Goal: Transaction & Acquisition: Purchase product/service

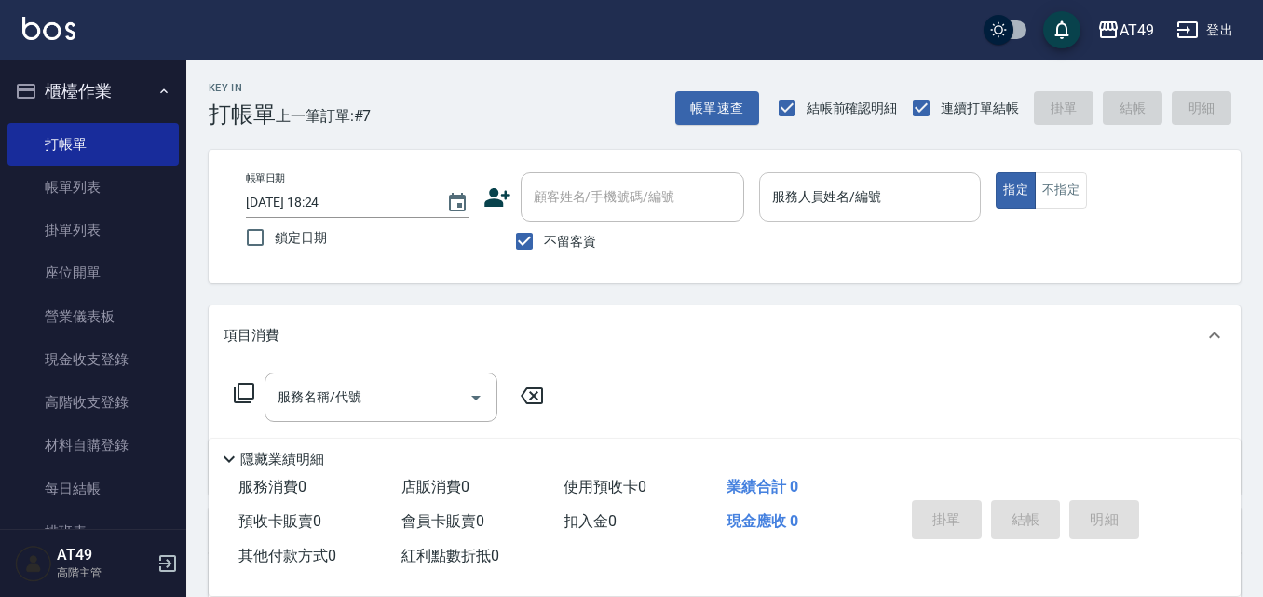
click at [873, 188] on input "服務人員姓名/編號" at bounding box center [871, 197] width 206 height 33
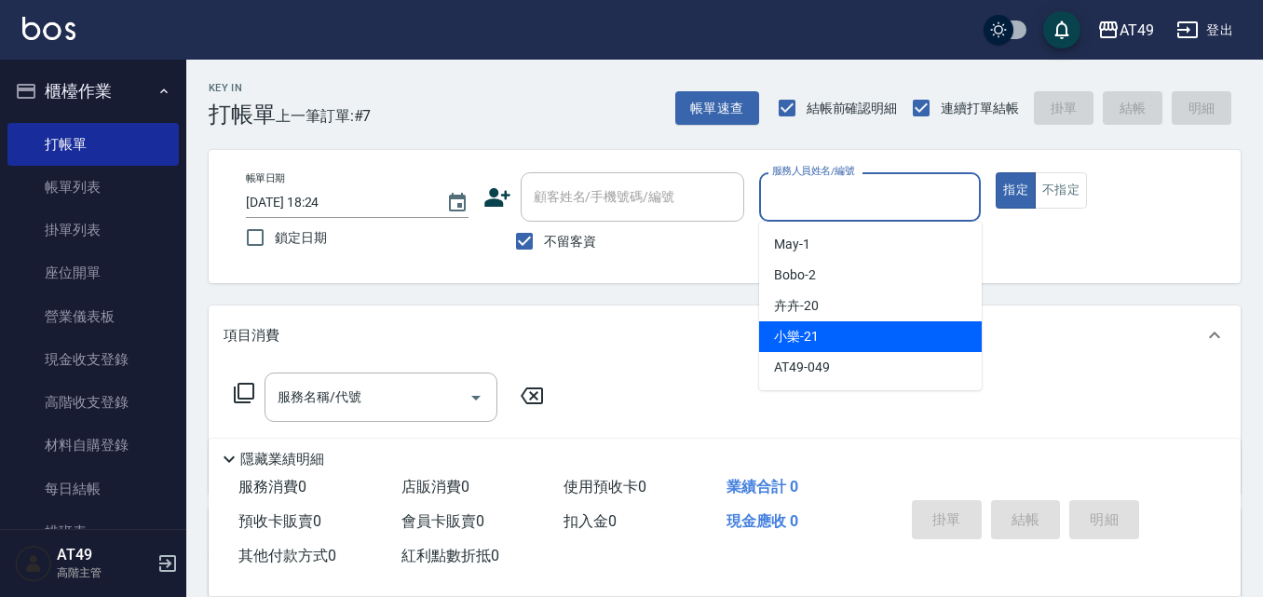
click at [885, 330] on div "小樂 -21" at bounding box center [870, 336] width 223 height 31
type input "小樂-21"
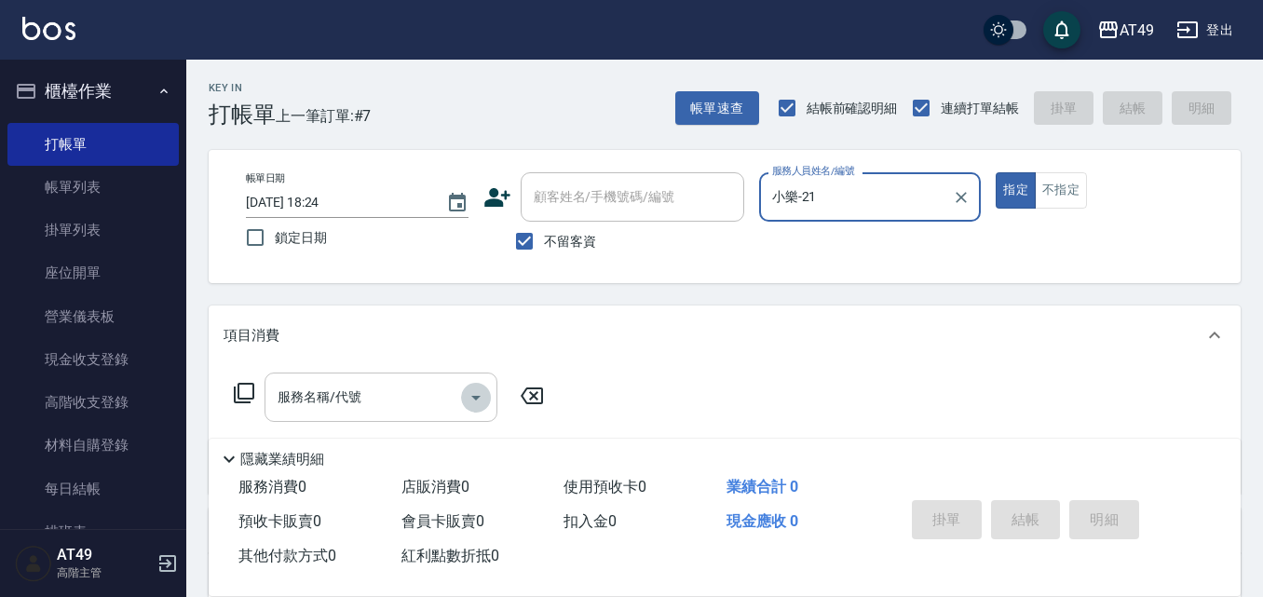
click at [474, 402] on icon "Open" at bounding box center [476, 398] width 22 height 22
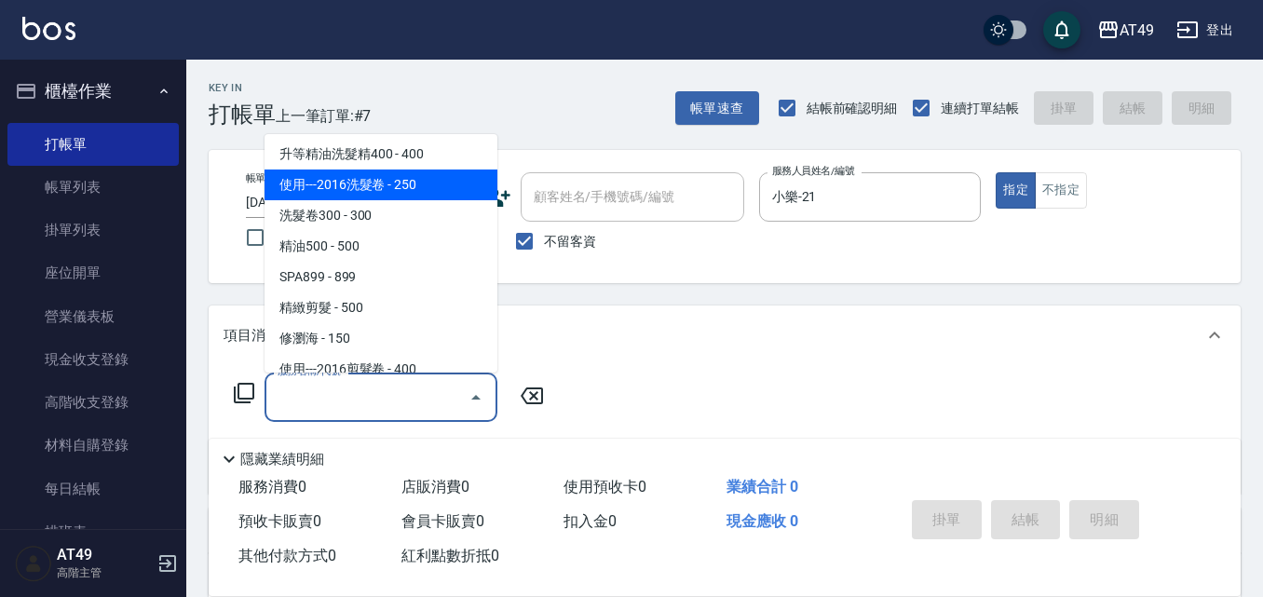
scroll to position [186, 0]
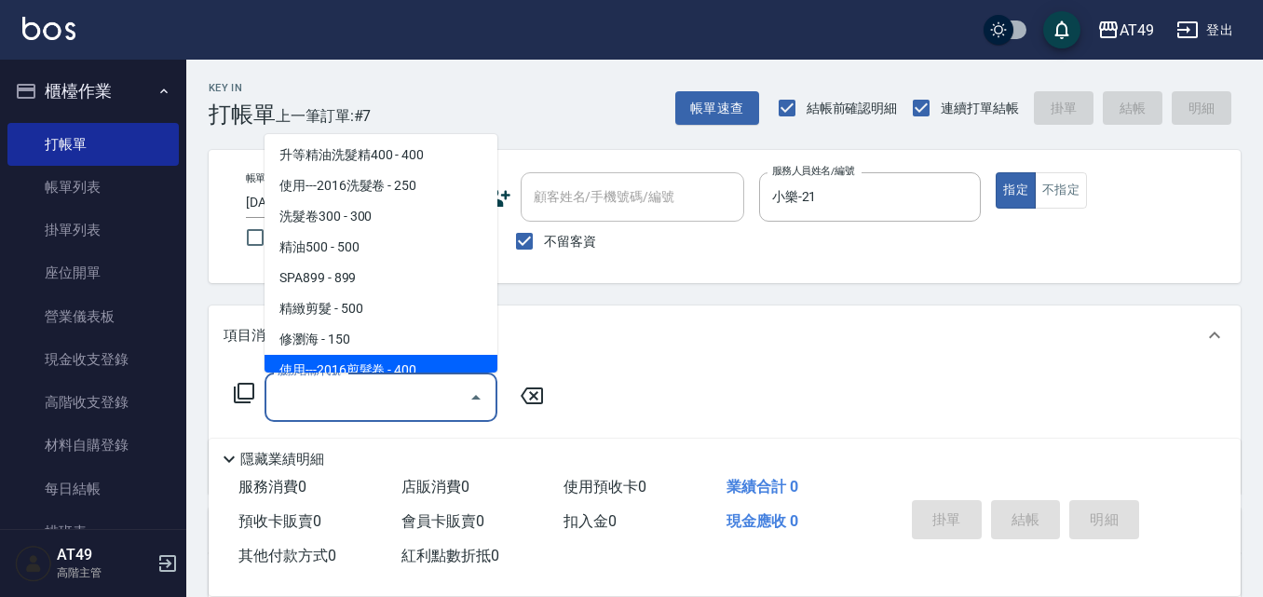
click at [655, 379] on div "服務名稱/代號 服務名稱/代號" at bounding box center [725, 429] width 1032 height 129
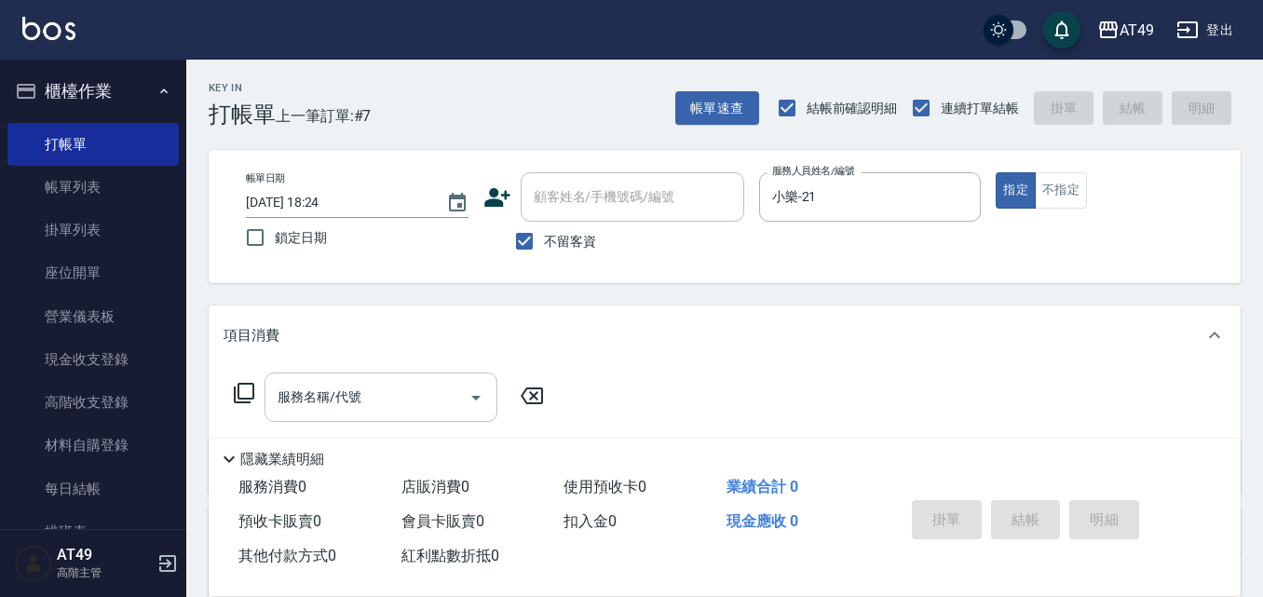
click at [307, 397] on input "服務名稱/代號" at bounding box center [367, 397] width 188 height 33
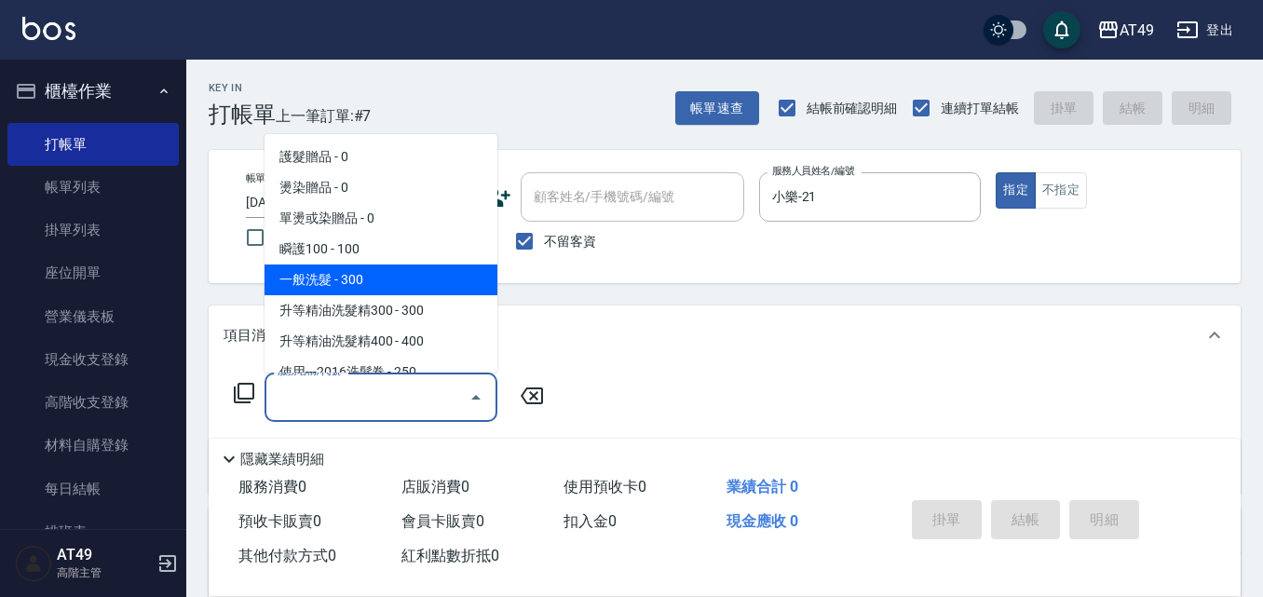
click at [315, 279] on span "一般洗髮 - 300" at bounding box center [381, 280] width 233 height 31
type input "一般洗髮(101)"
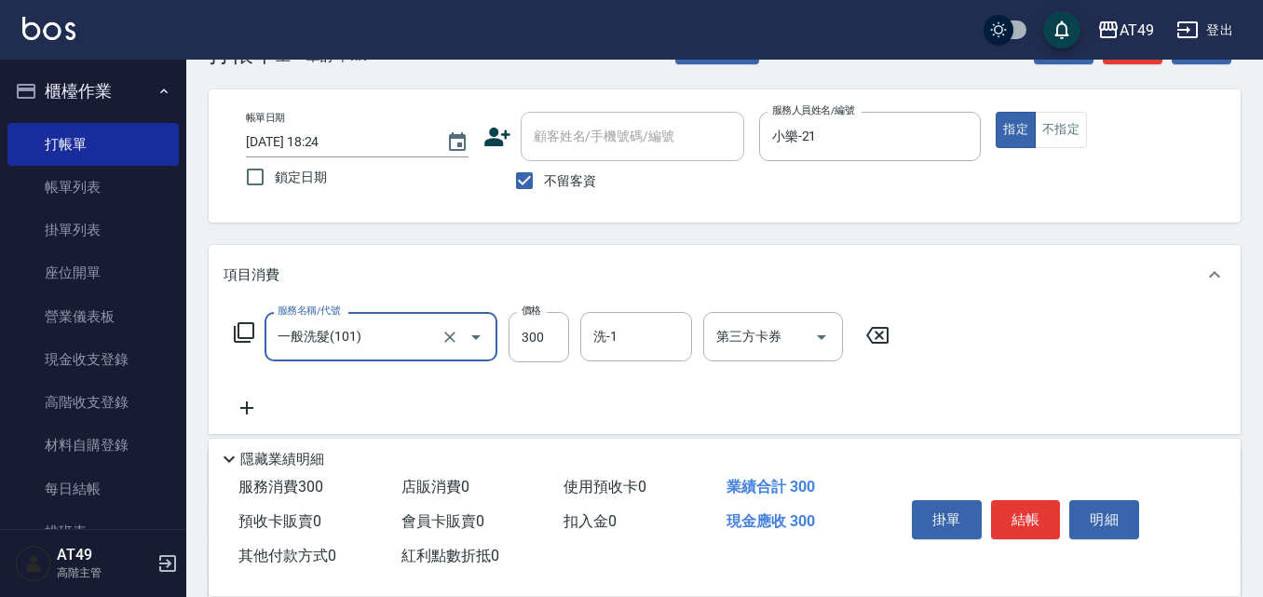
scroll to position [93, 0]
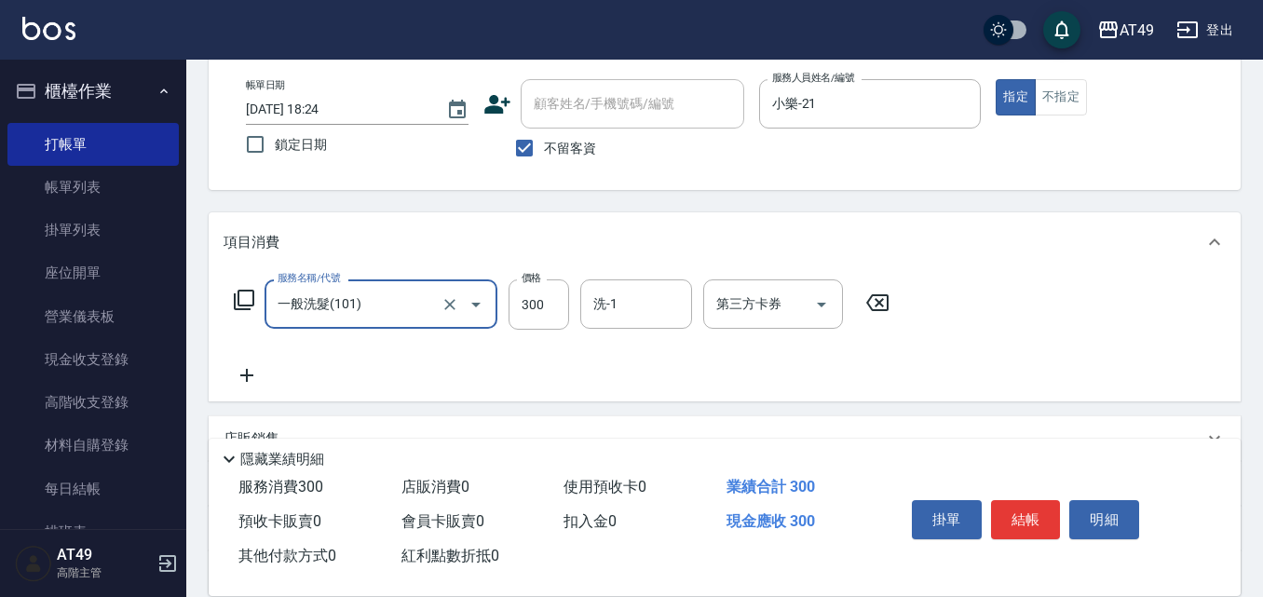
click at [249, 375] on icon at bounding box center [247, 375] width 47 height 22
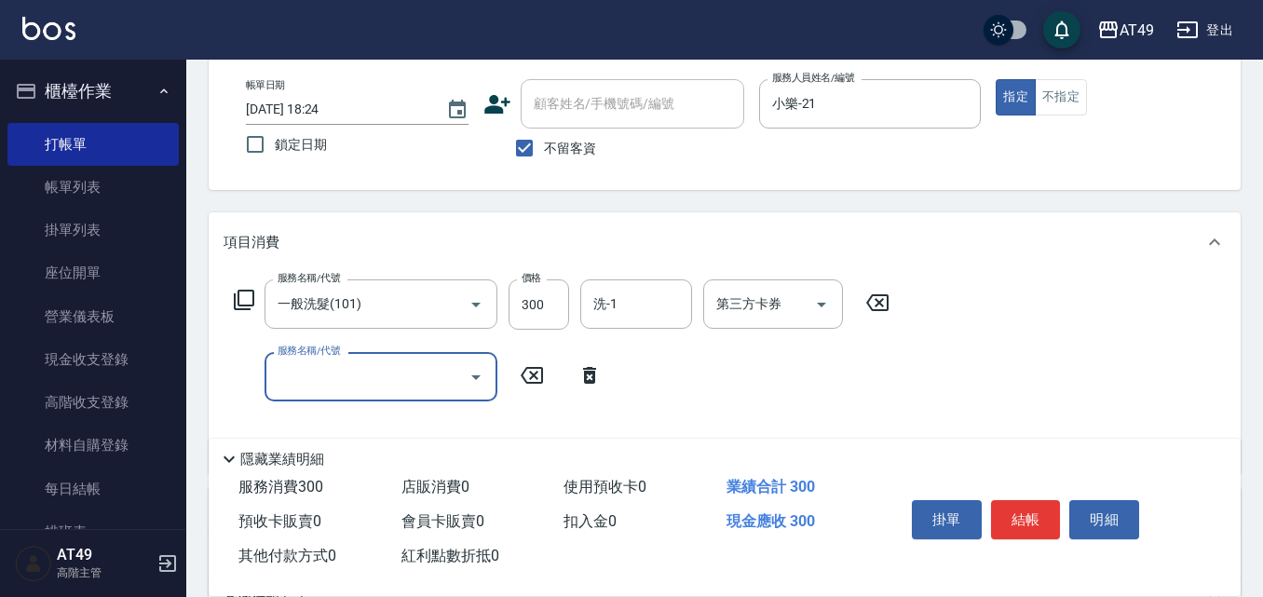
click at [313, 375] on input "服務名稱/代號" at bounding box center [367, 377] width 188 height 33
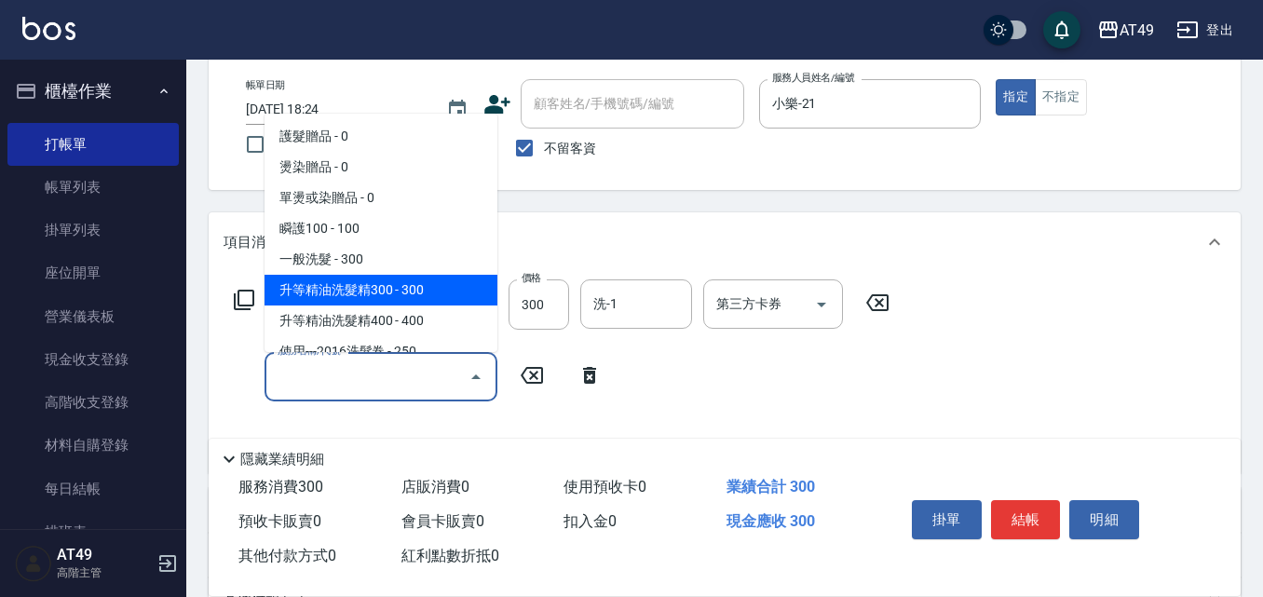
click at [354, 288] on span "升等精油洗髮精300 - 300" at bounding box center [381, 290] width 233 height 31
type input "升等精油洗髮精300(102)"
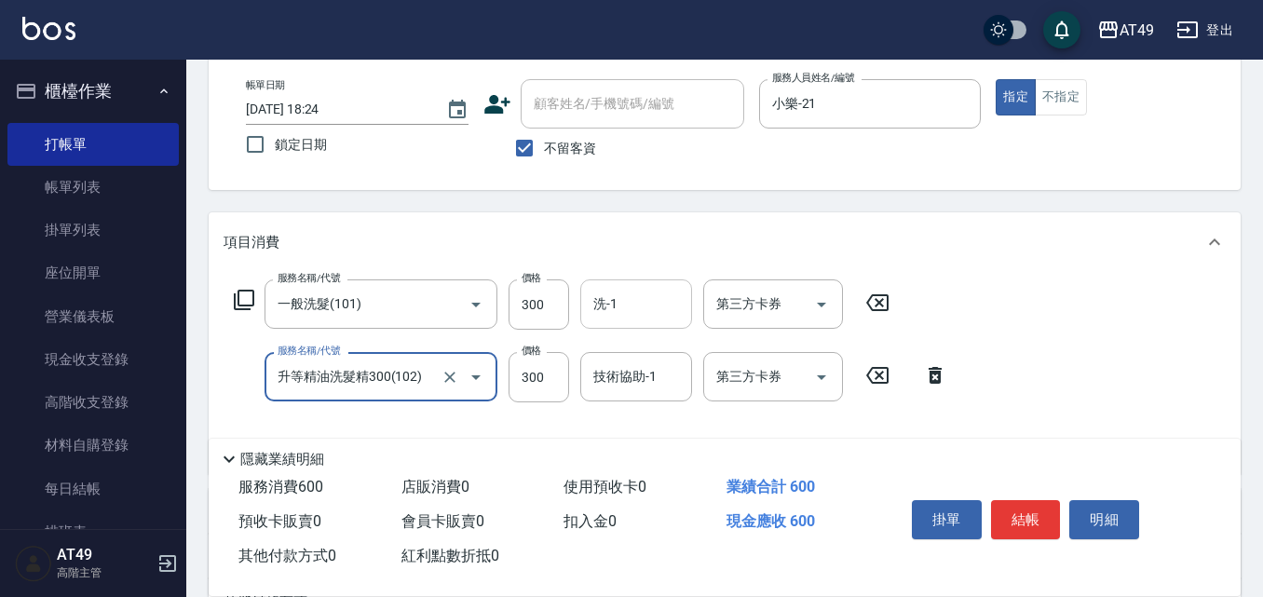
click at [644, 308] on input "洗-1" at bounding box center [636, 304] width 95 height 33
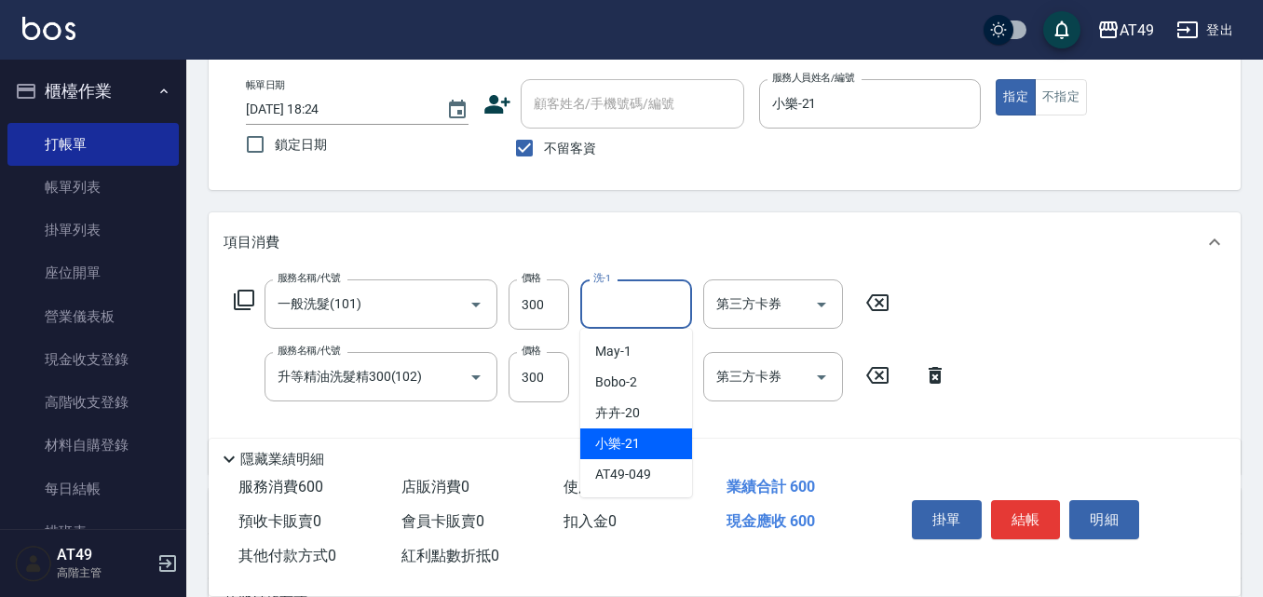
click at [634, 453] on span "小樂 -21" at bounding box center [617, 444] width 45 height 20
type input "小樂-21"
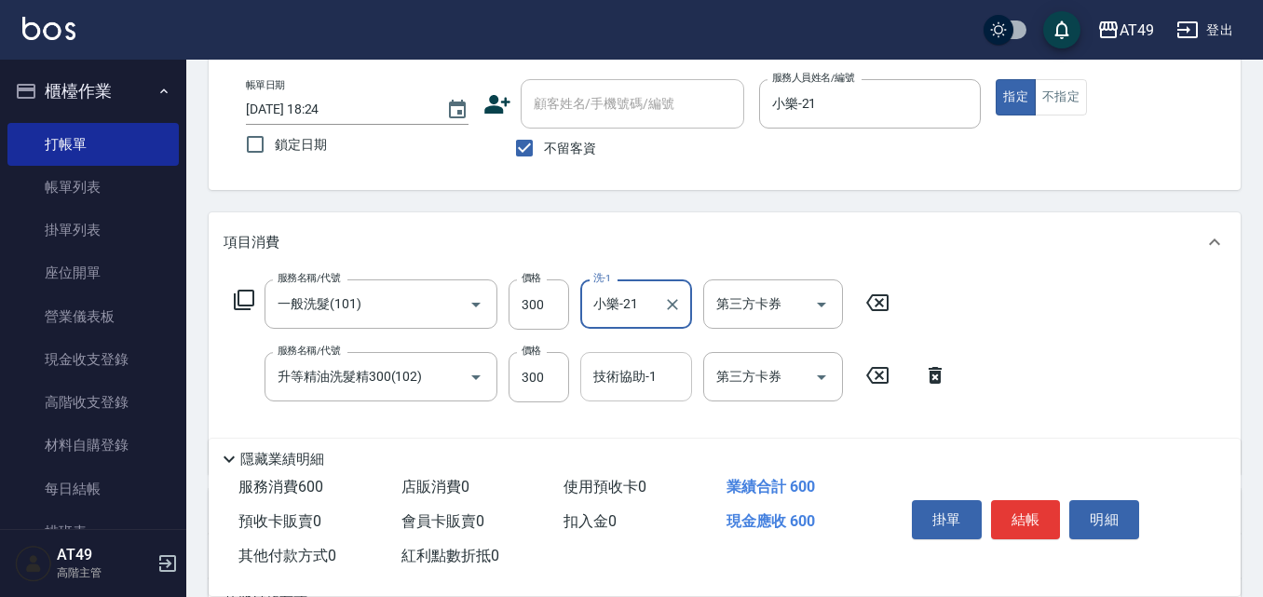
click at [661, 387] on input "技術協助-1" at bounding box center [636, 377] width 95 height 33
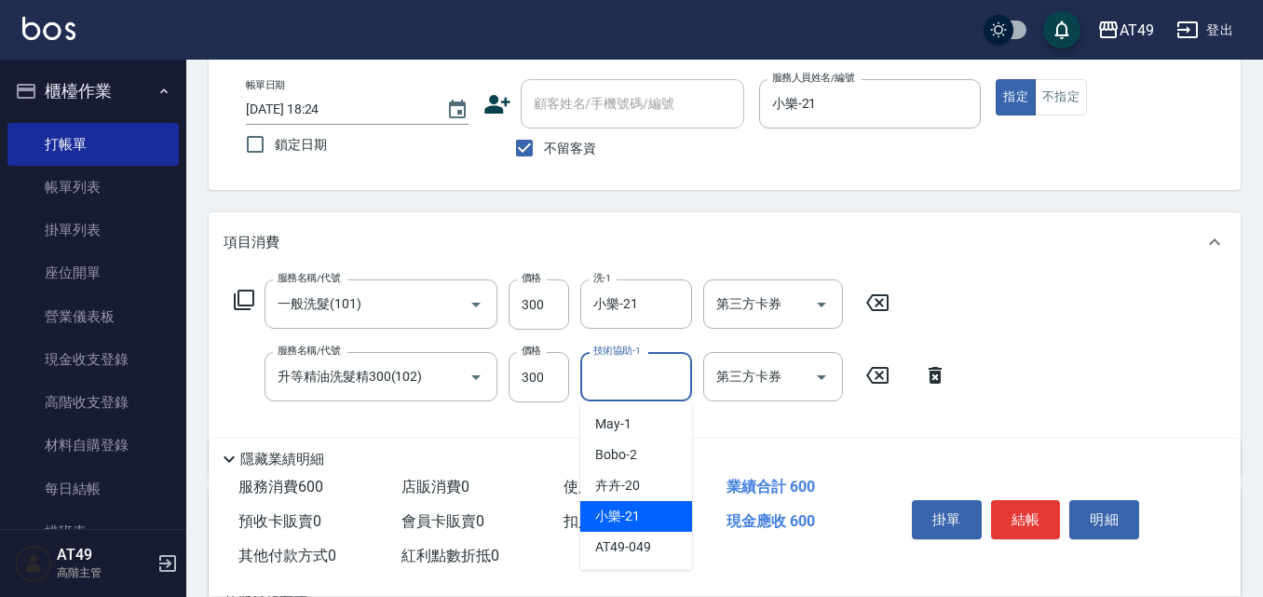
click at [639, 509] on span "小樂 -21" at bounding box center [617, 517] width 45 height 20
type input "小樂-21"
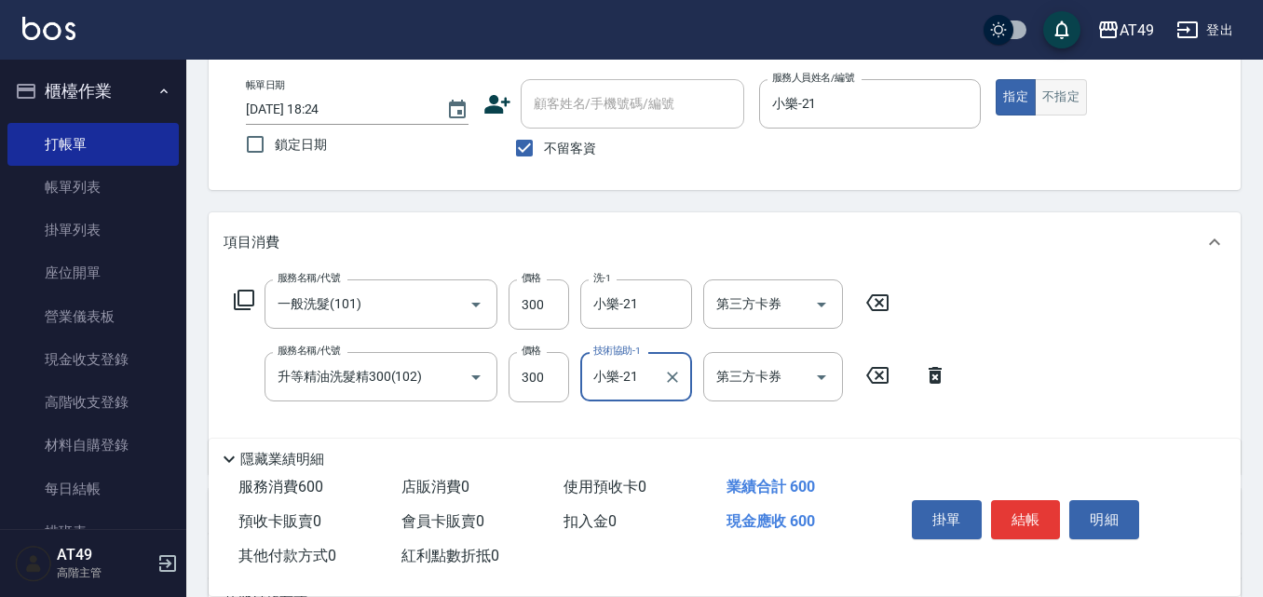
click at [1066, 108] on button "不指定" at bounding box center [1061, 97] width 52 height 36
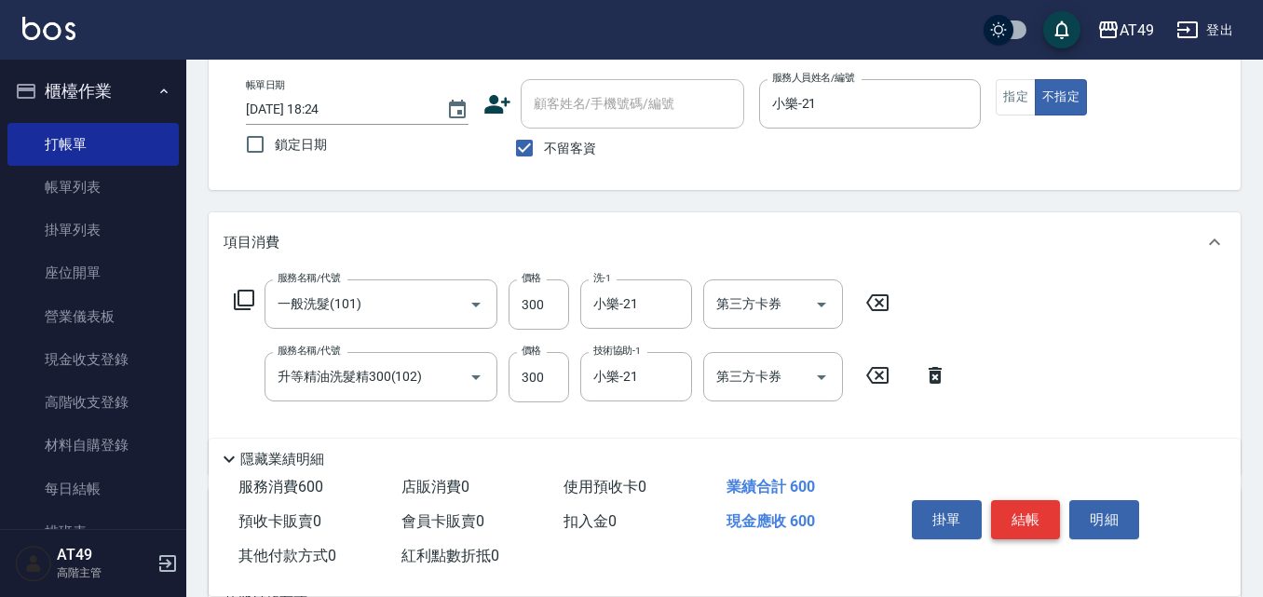
click at [1038, 513] on button "結帳" at bounding box center [1026, 519] width 70 height 39
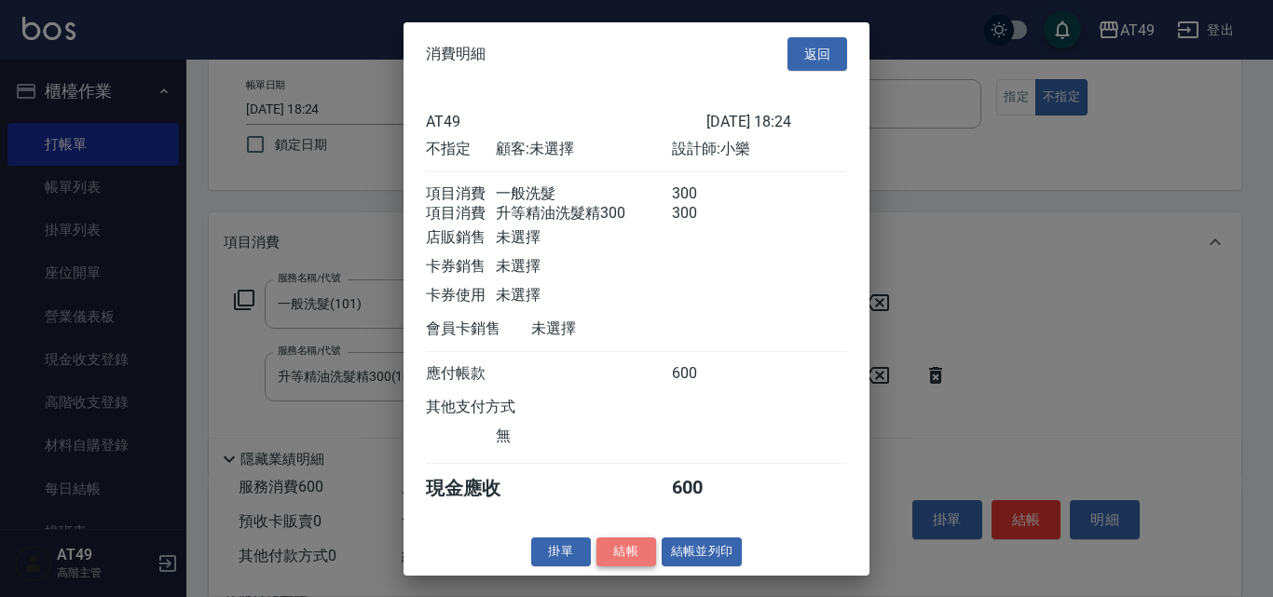
click at [635, 566] on button "結帳" at bounding box center [626, 552] width 60 height 29
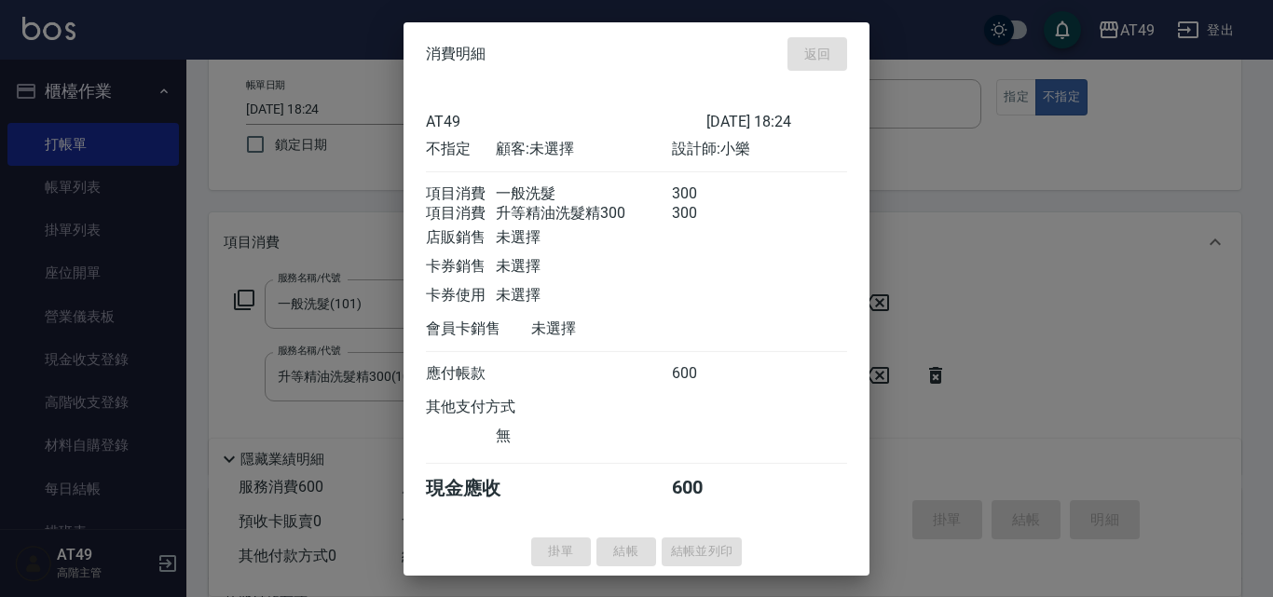
type input "[DATE] 21:05"
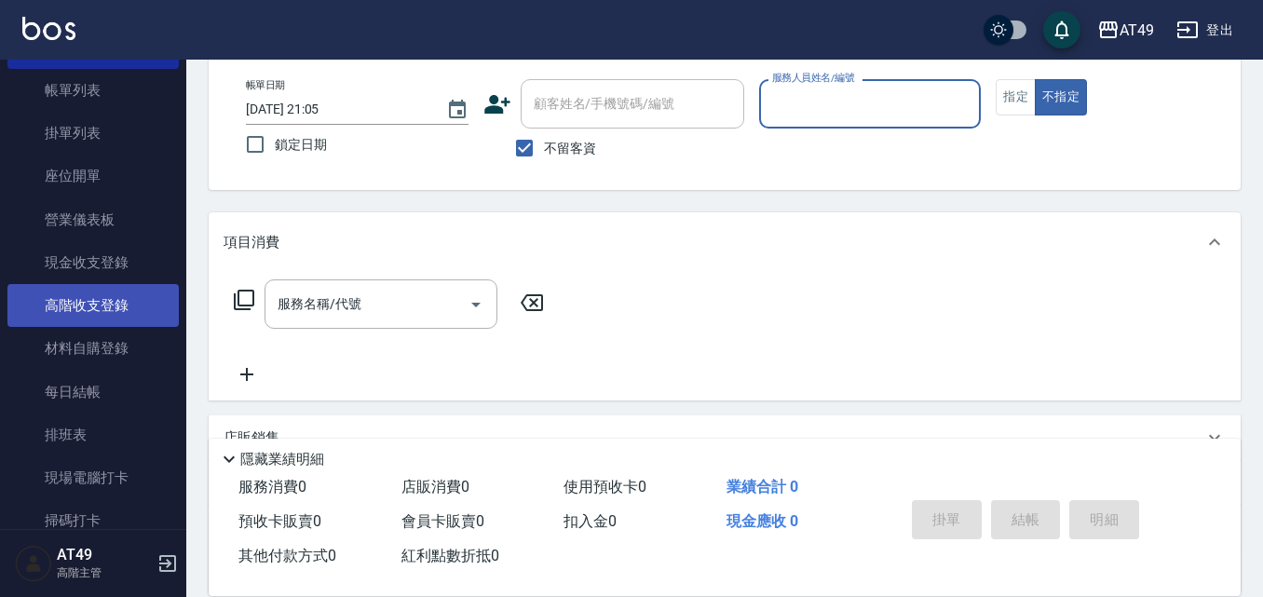
scroll to position [186, 0]
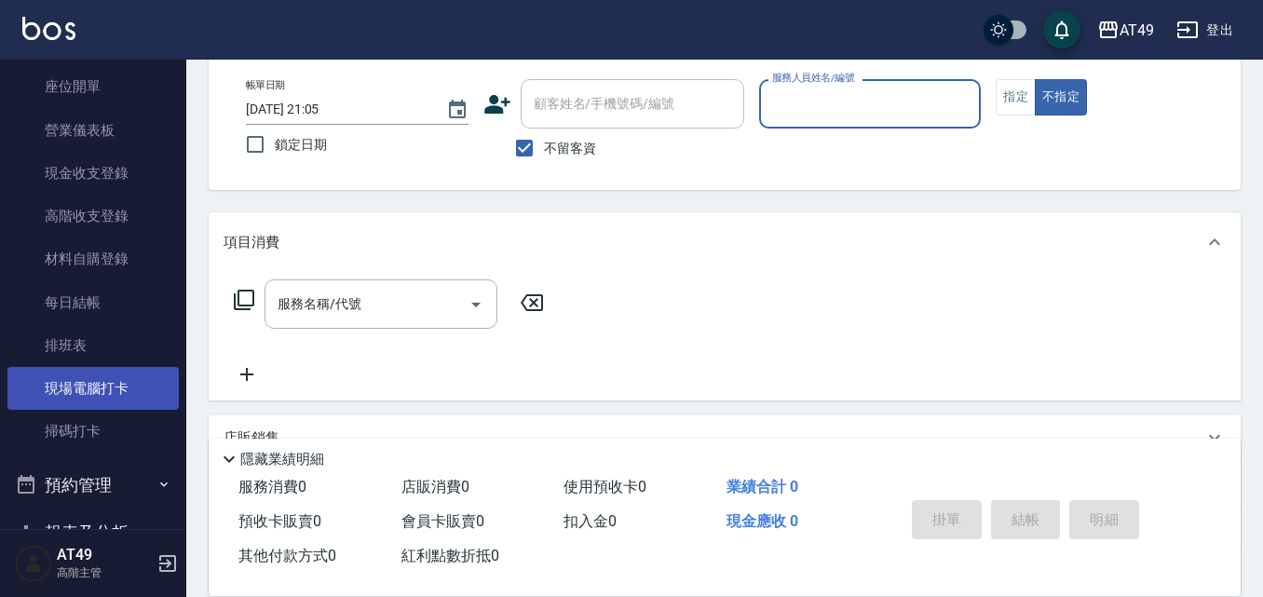
click at [101, 377] on link "現場電腦打卡" at bounding box center [92, 388] width 171 height 43
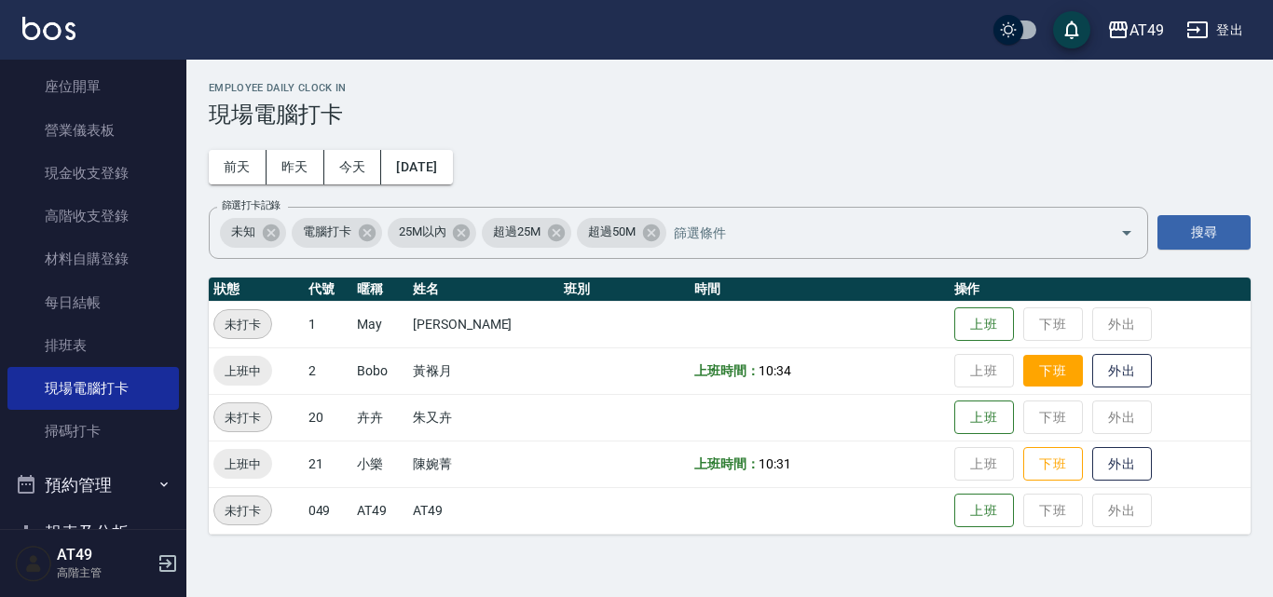
click at [1060, 373] on button "下班" at bounding box center [1053, 371] width 60 height 33
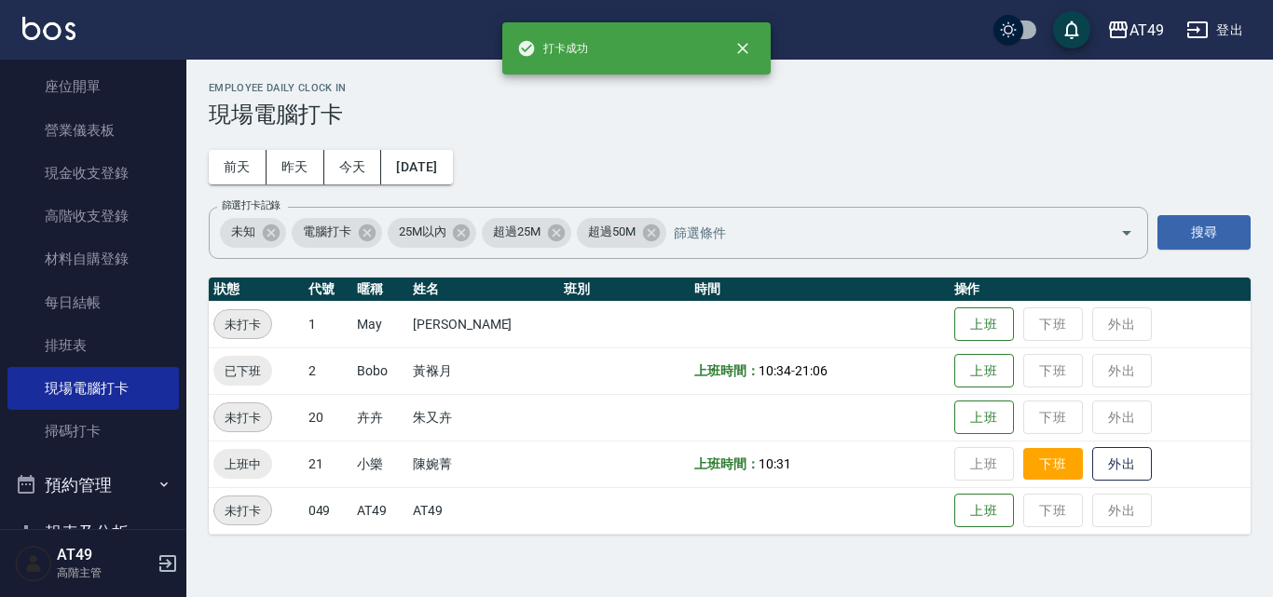
click at [1042, 466] on button "下班" at bounding box center [1053, 464] width 60 height 33
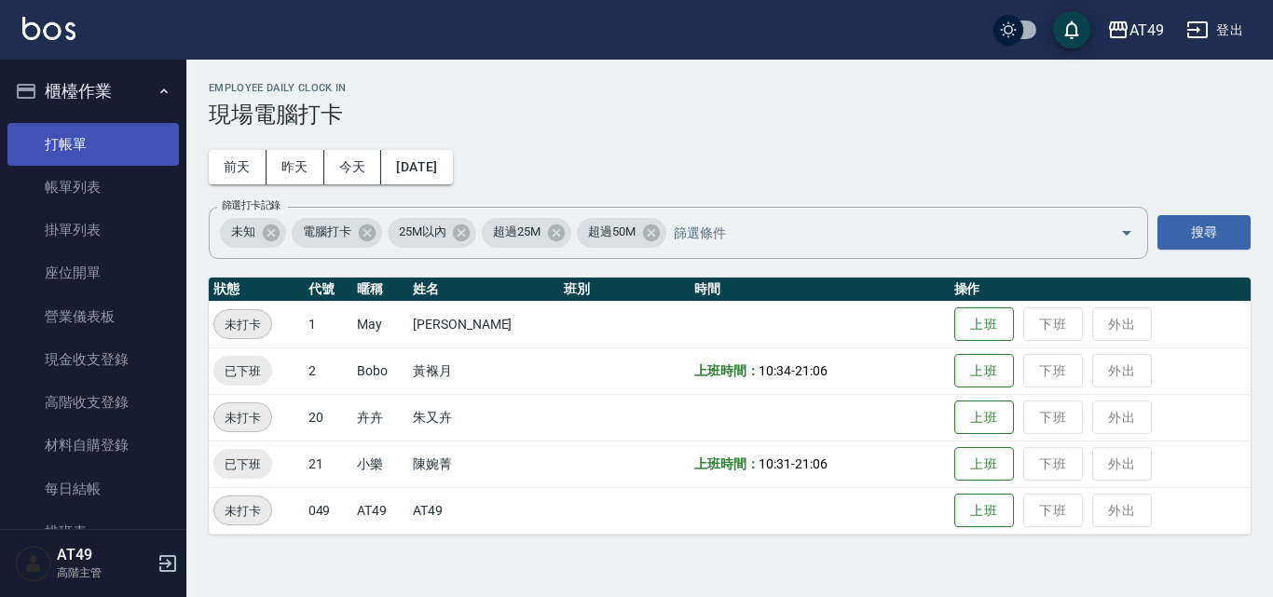
click at [84, 137] on link "打帳單" at bounding box center [92, 144] width 171 height 43
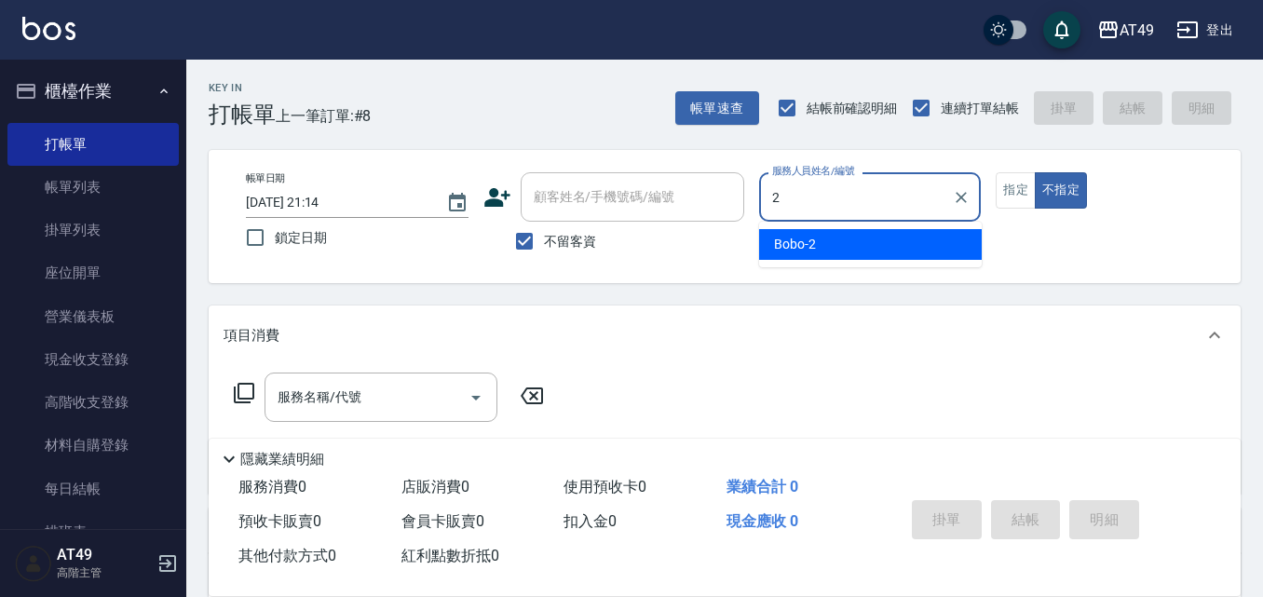
type input "2"
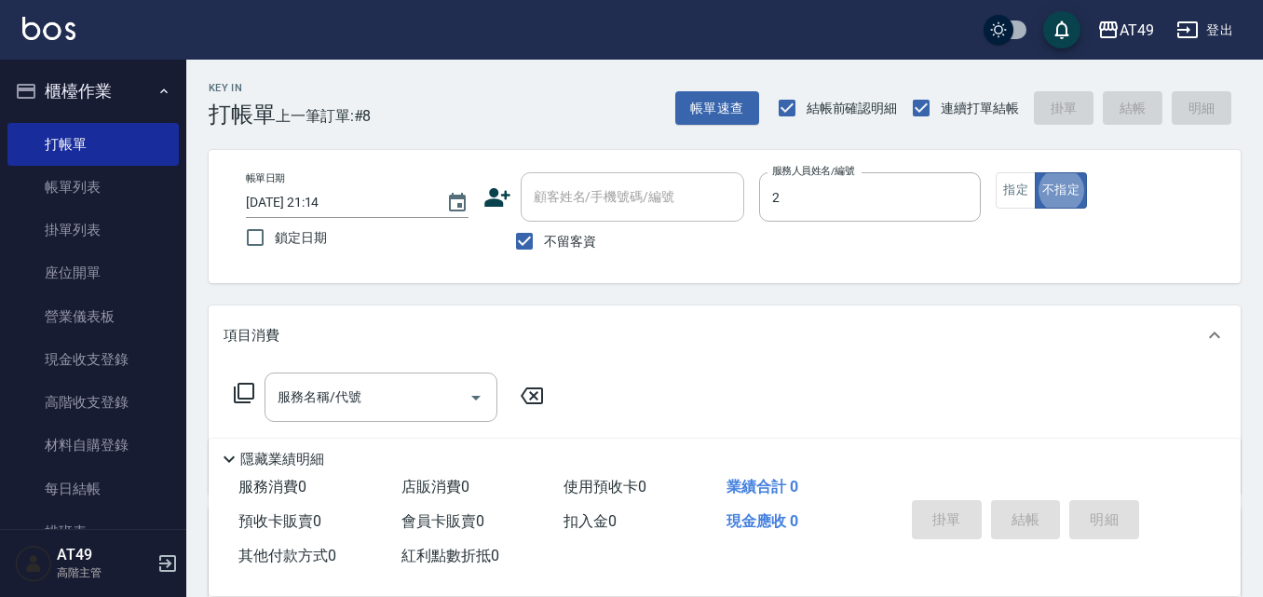
type button "false"
type input "Bobo-2"
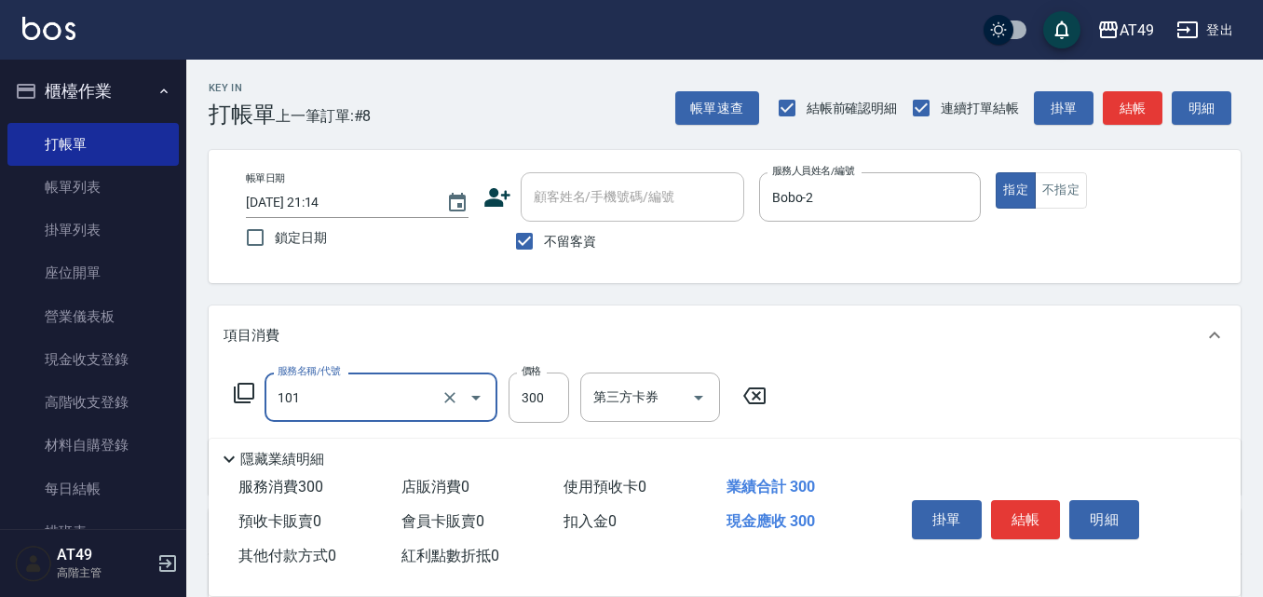
type input "一般洗髮(101)"
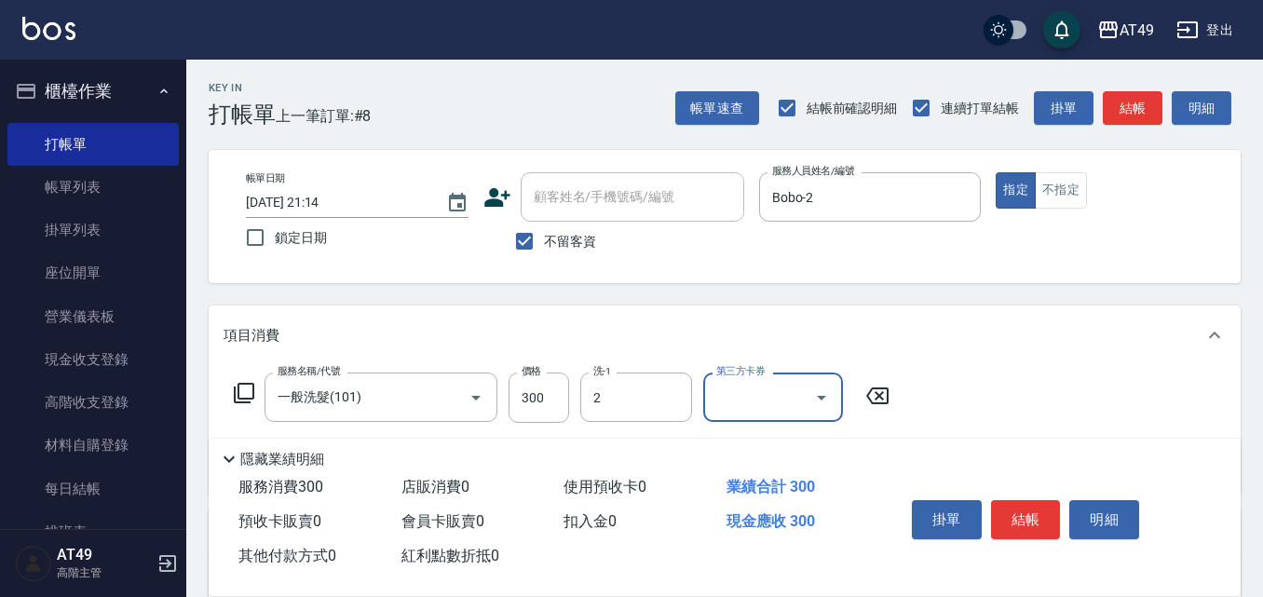
type input "Bobo-2"
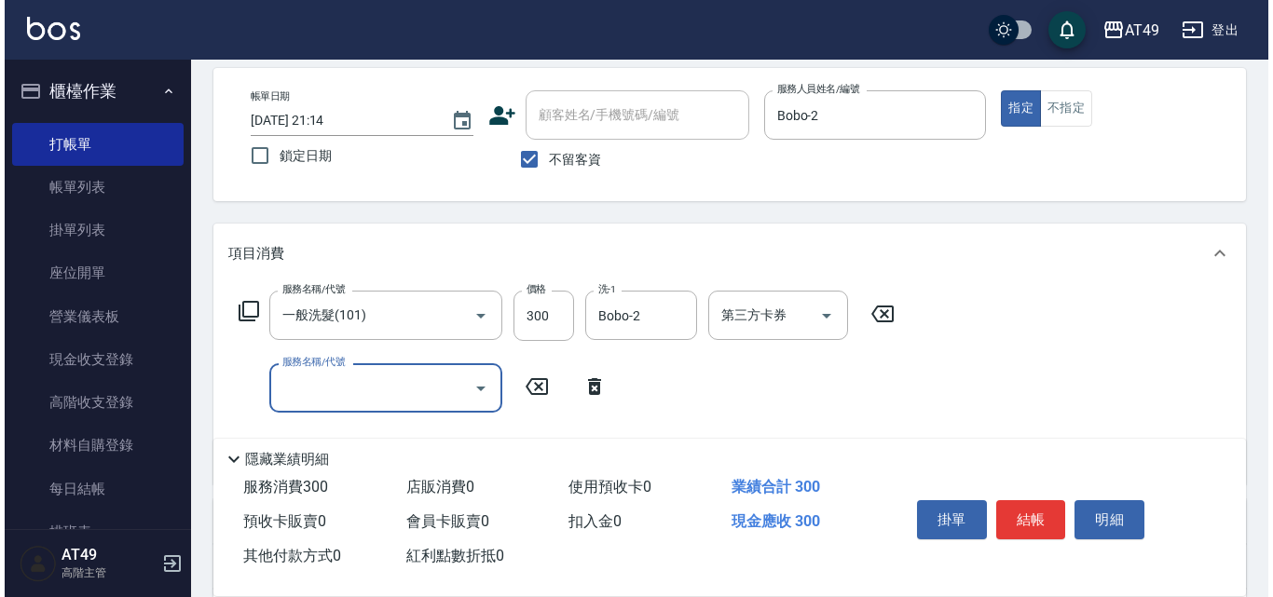
scroll to position [186, 0]
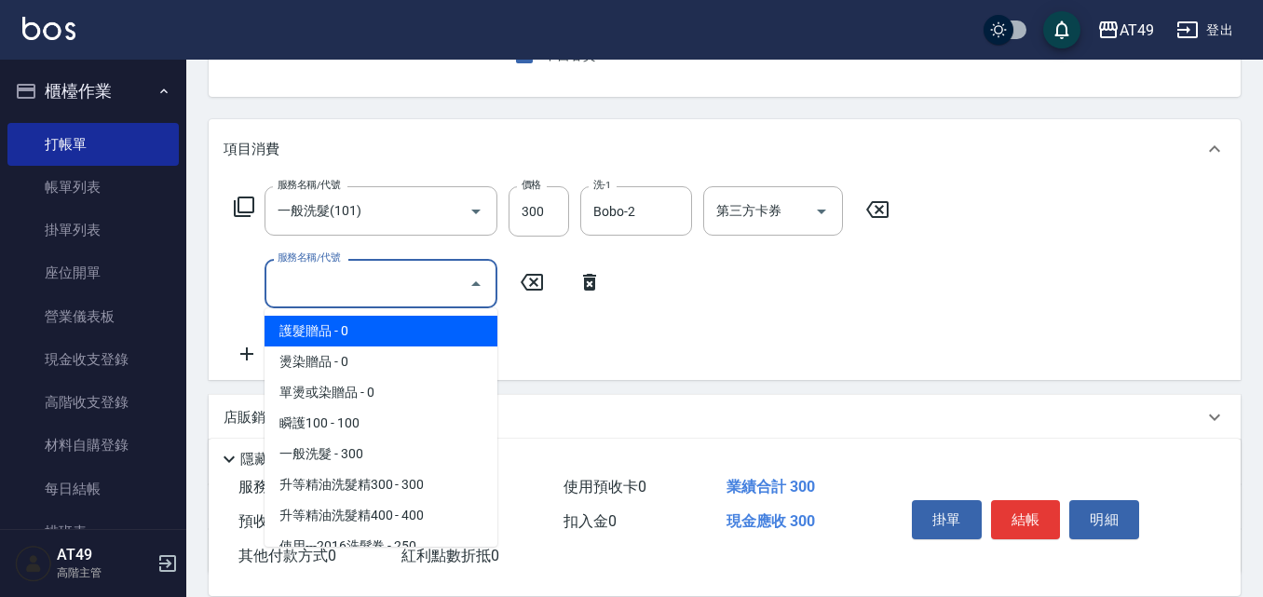
click at [402, 284] on input "服務名稱/代號" at bounding box center [367, 283] width 188 height 33
click at [618, 349] on div "服務名稱/代號 一般洗髮(101) 服務名稱/代號 價格 300 價格 洗-1 Bobo-2 洗-1 第三方卡券 第三方卡券 服務名稱/代號 服務名稱/代號" at bounding box center [562, 275] width 677 height 179
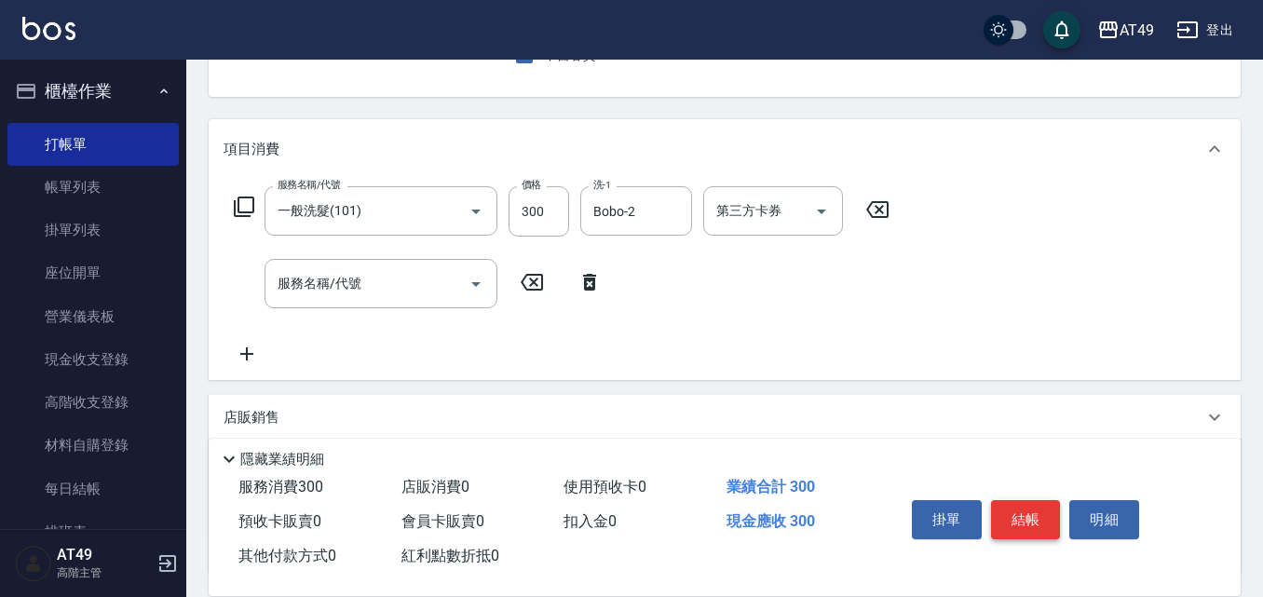
click at [1035, 528] on button "結帳" at bounding box center [1026, 519] width 70 height 39
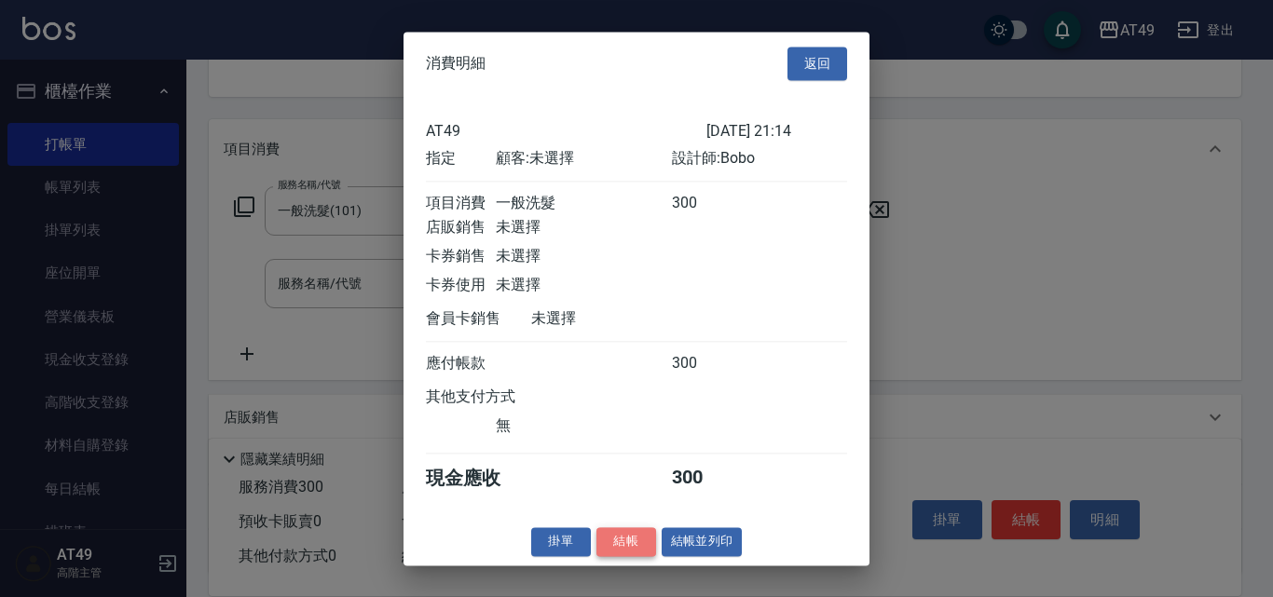
click at [641, 556] on button "結帳" at bounding box center [626, 541] width 60 height 29
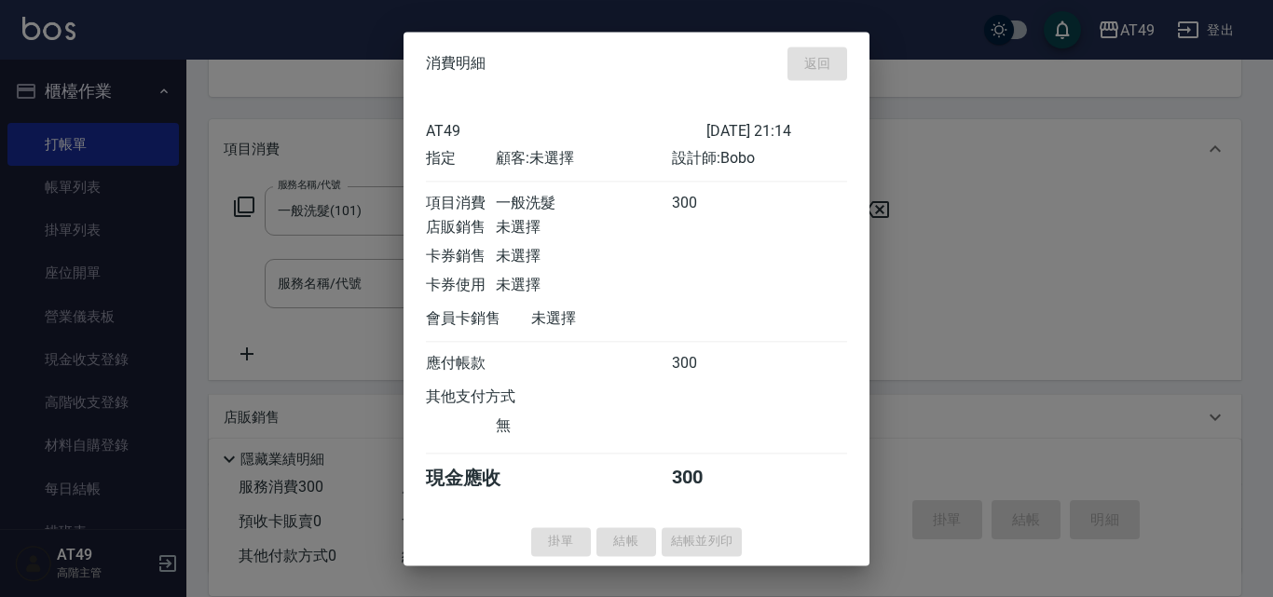
type input "[DATE] 21:15"
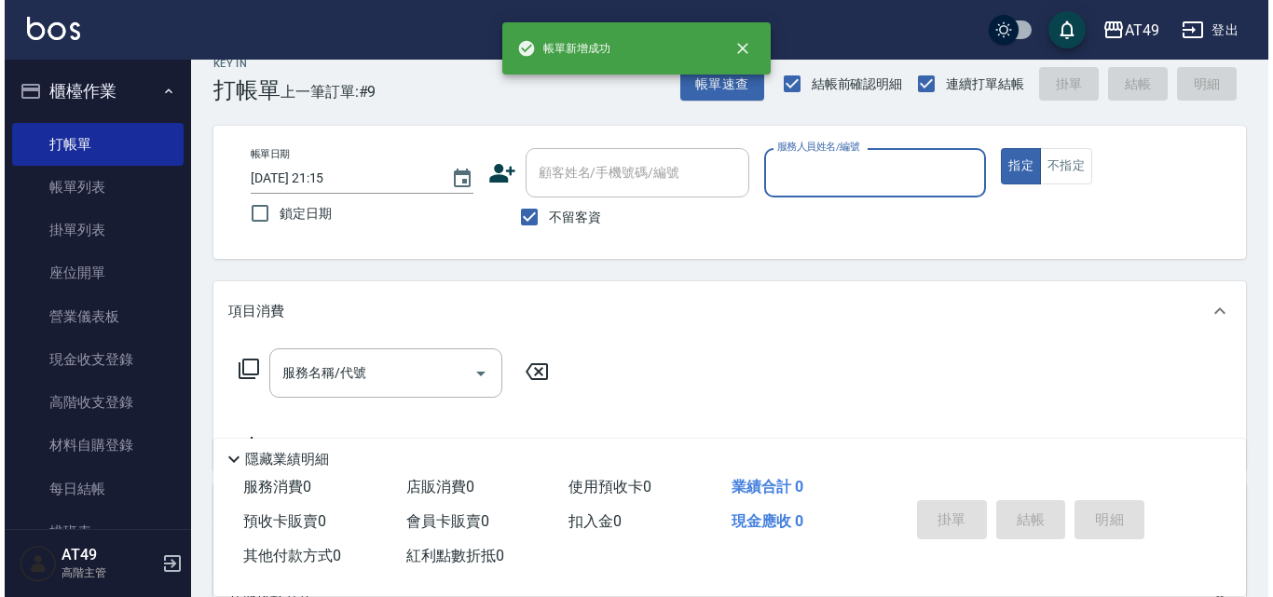
scroll to position [0, 0]
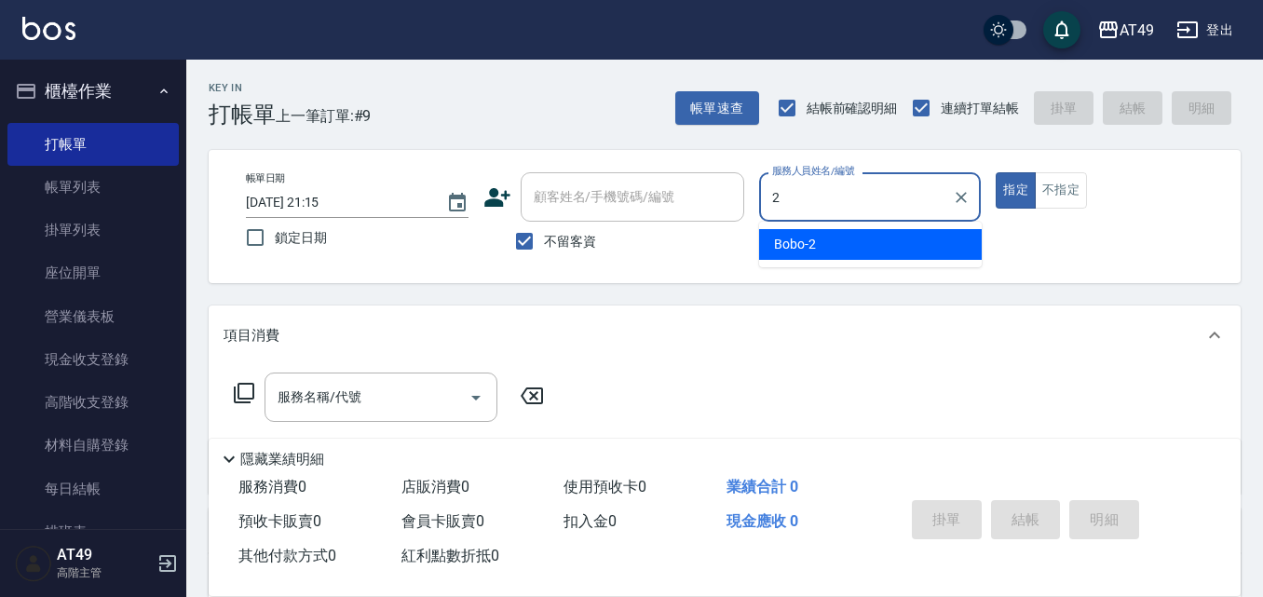
type input "Bobo-2"
type button "true"
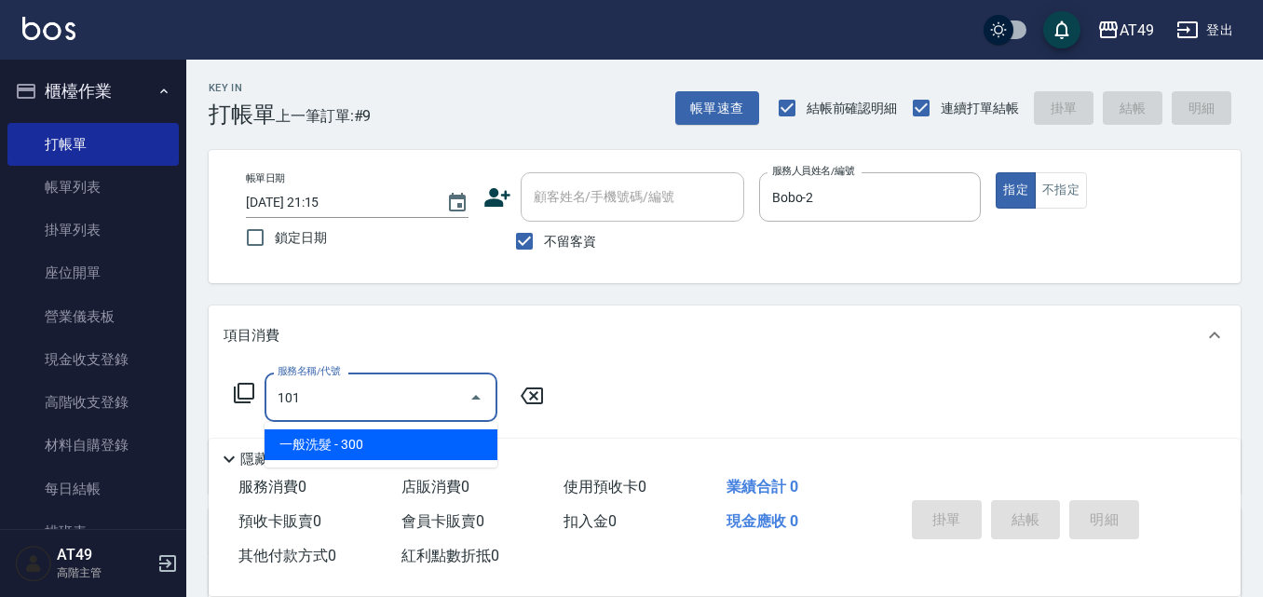
type input "一般洗髮(101)"
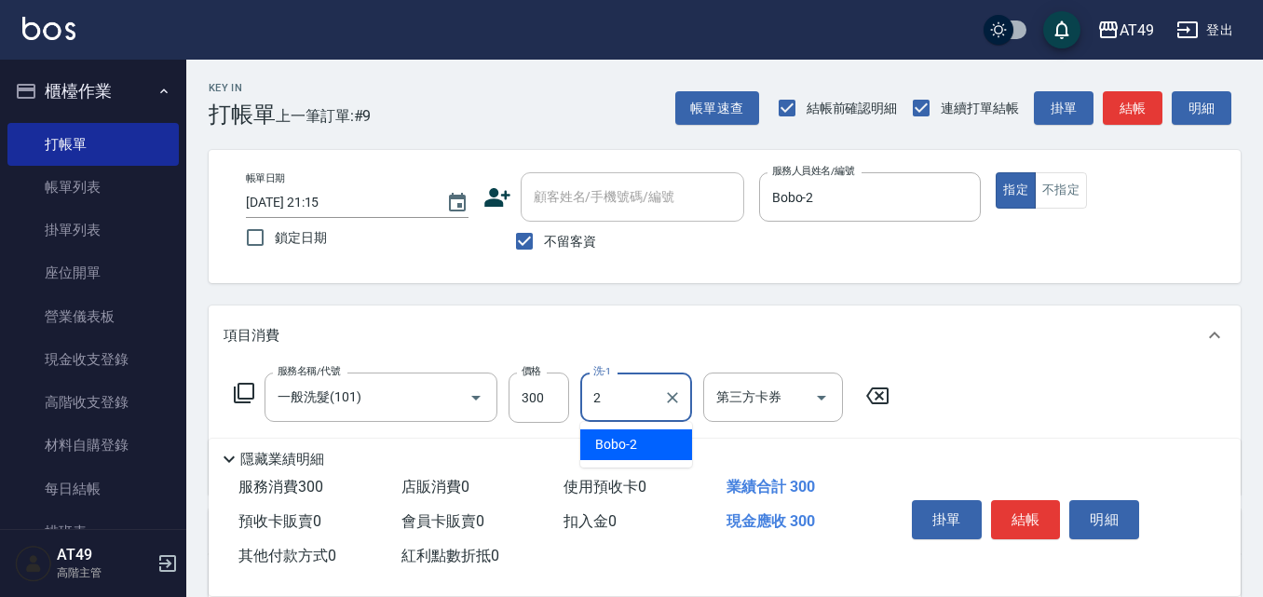
type input "Bobo-2"
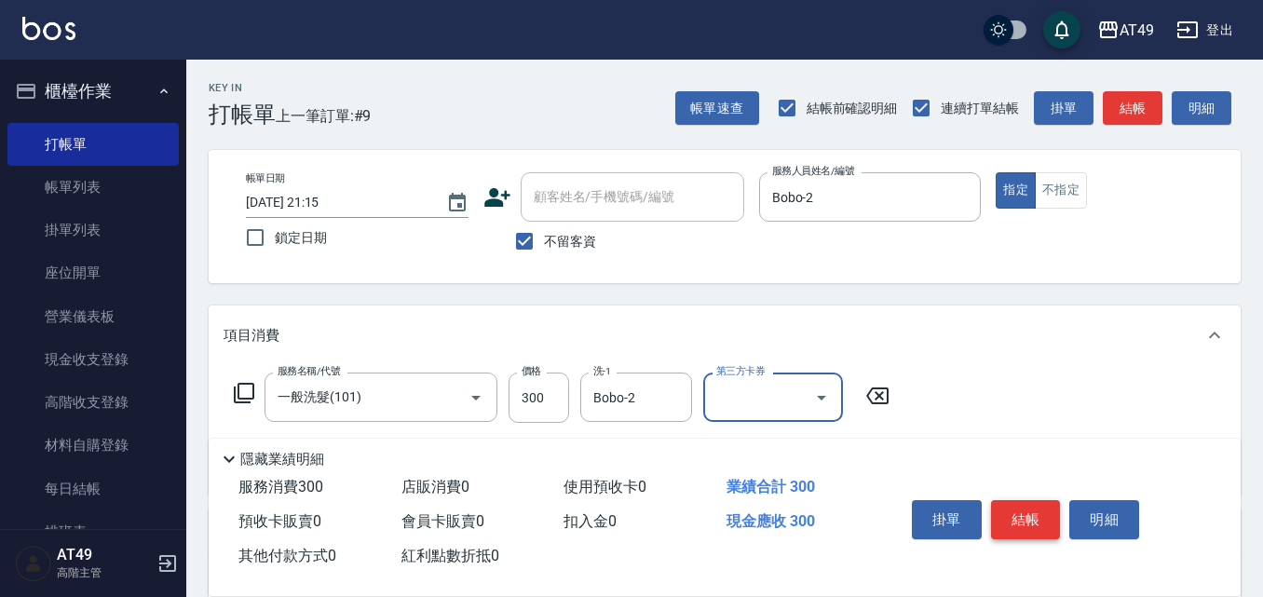
click at [1006, 505] on button "結帳" at bounding box center [1026, 519] width 70 height 39
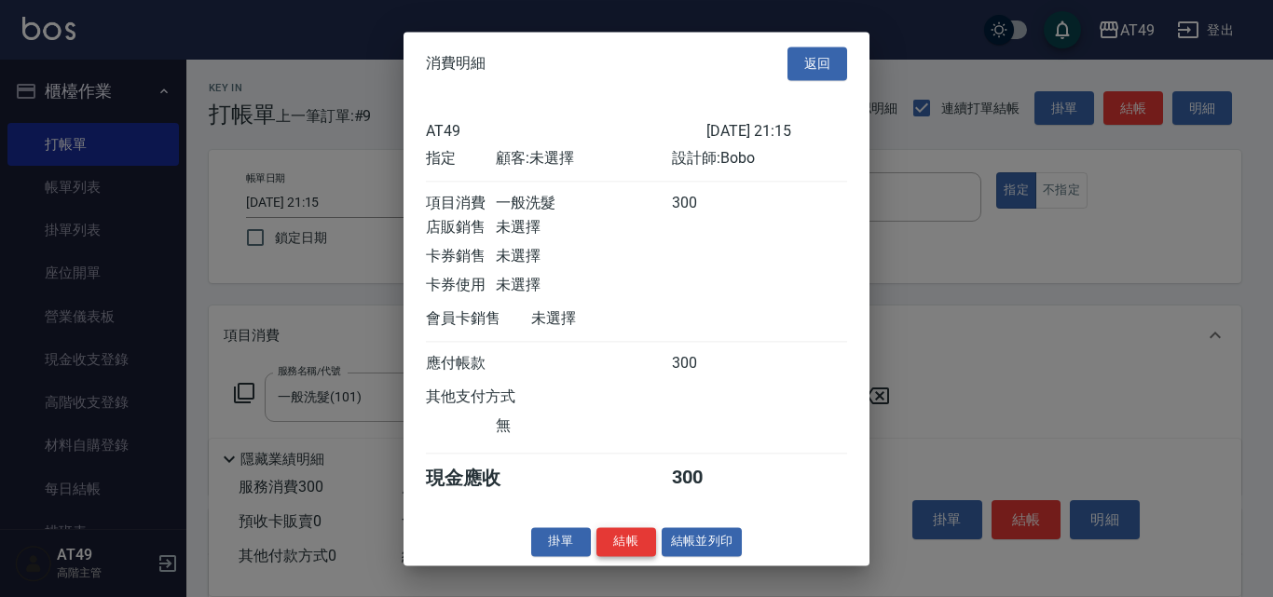
click at [643, 555] on button "結帳" at bounding box center [626, 541] width 60 height 29
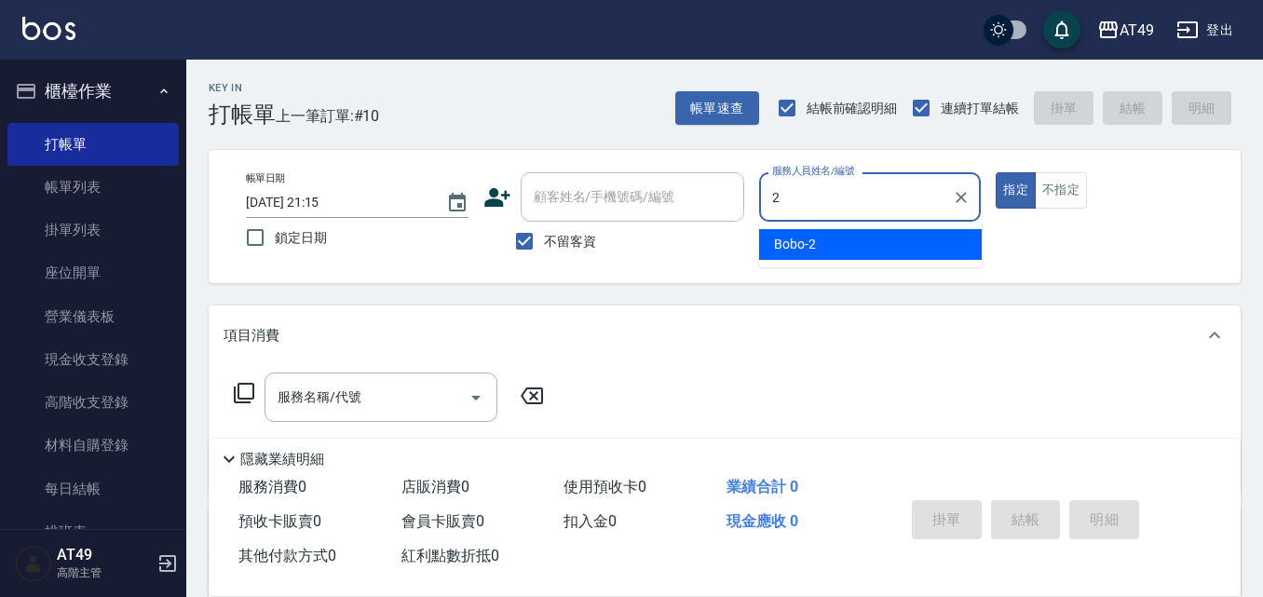
type input "Bobo-2"
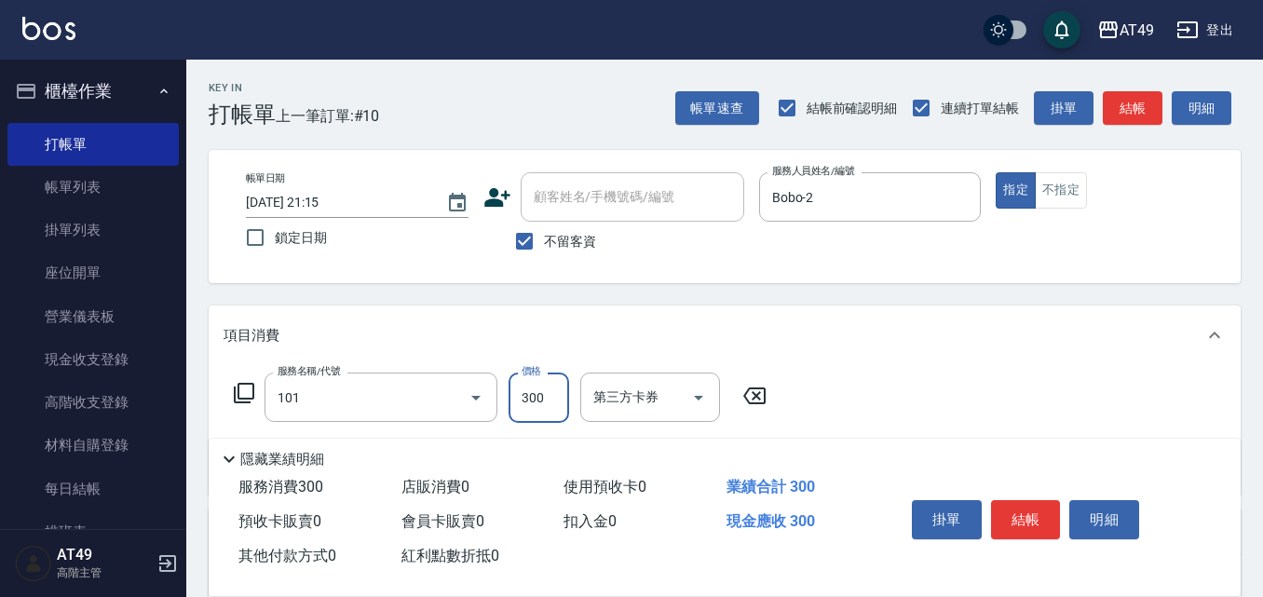
type input "一般洗髮(101)"
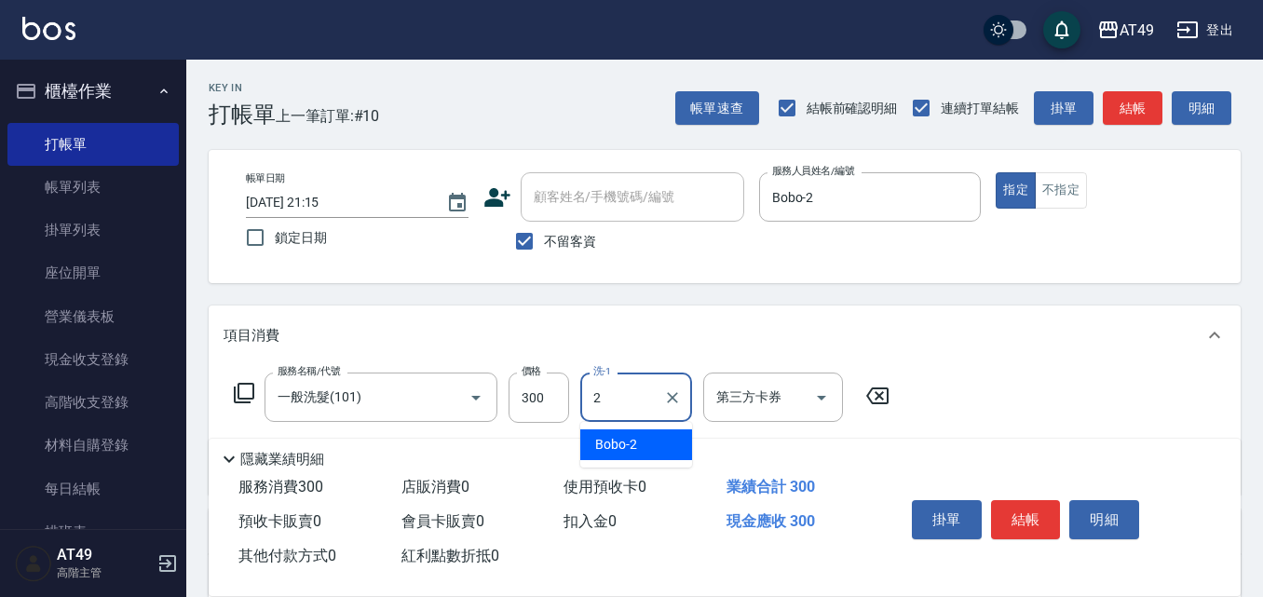
type input "Bobo-2"
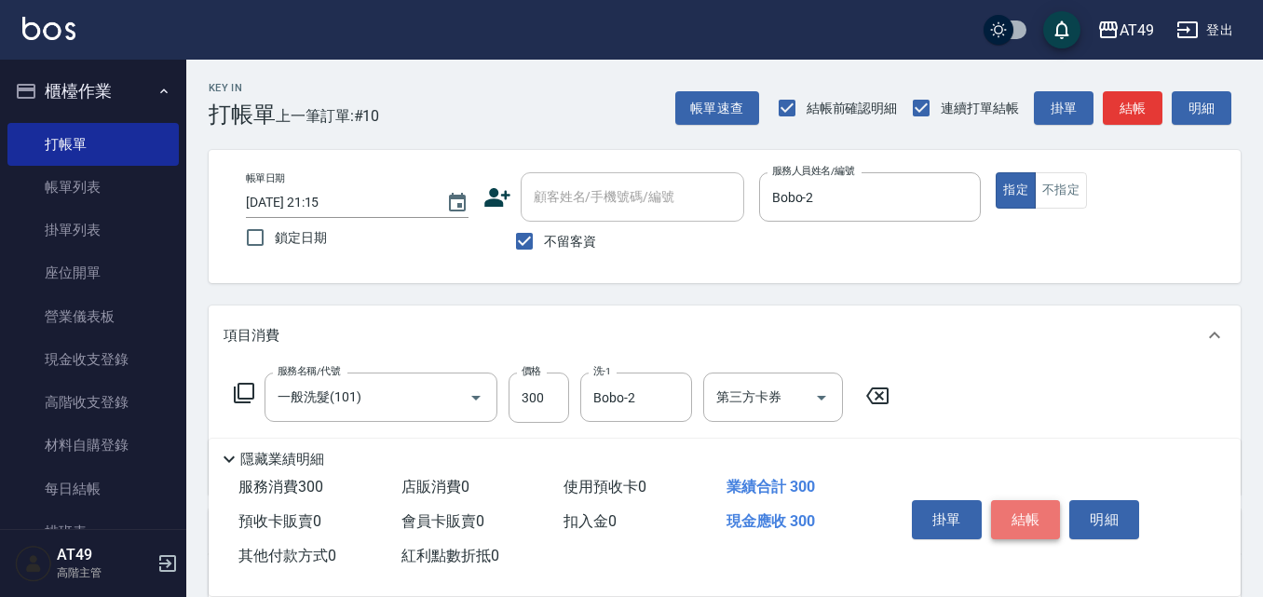
click at [1027, 517] on button "結帳" at bounding box center [1026, 519] width 70 height 39
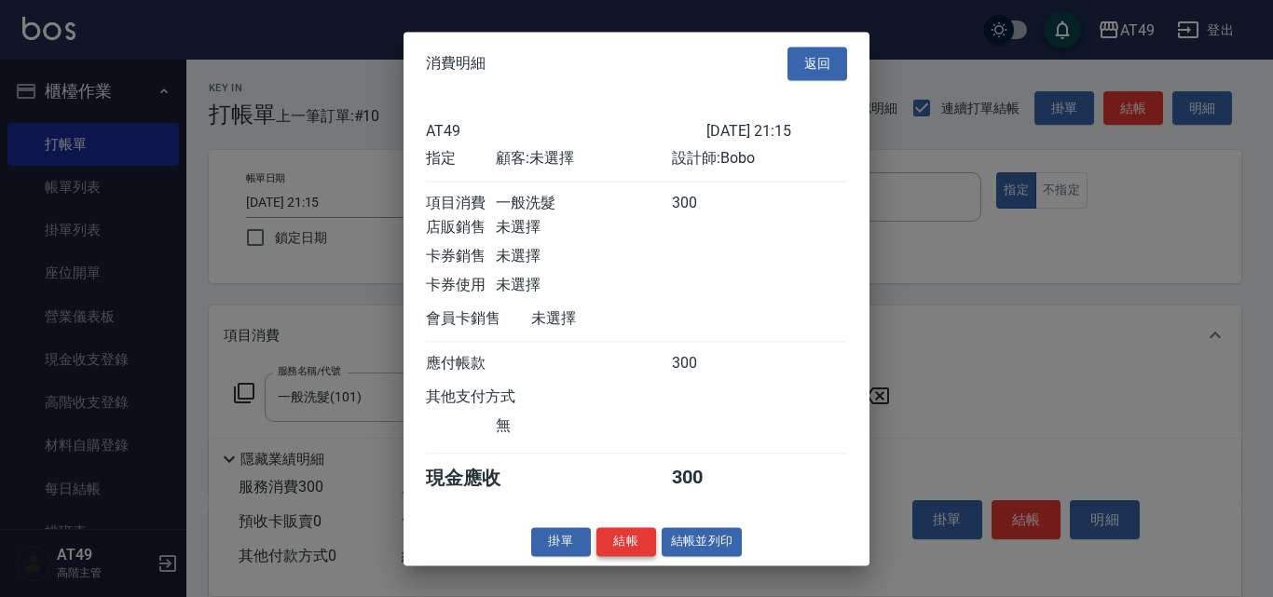
click at [622, 552] on button "結帳" at bounding box center [626, 541] width 60 height 29
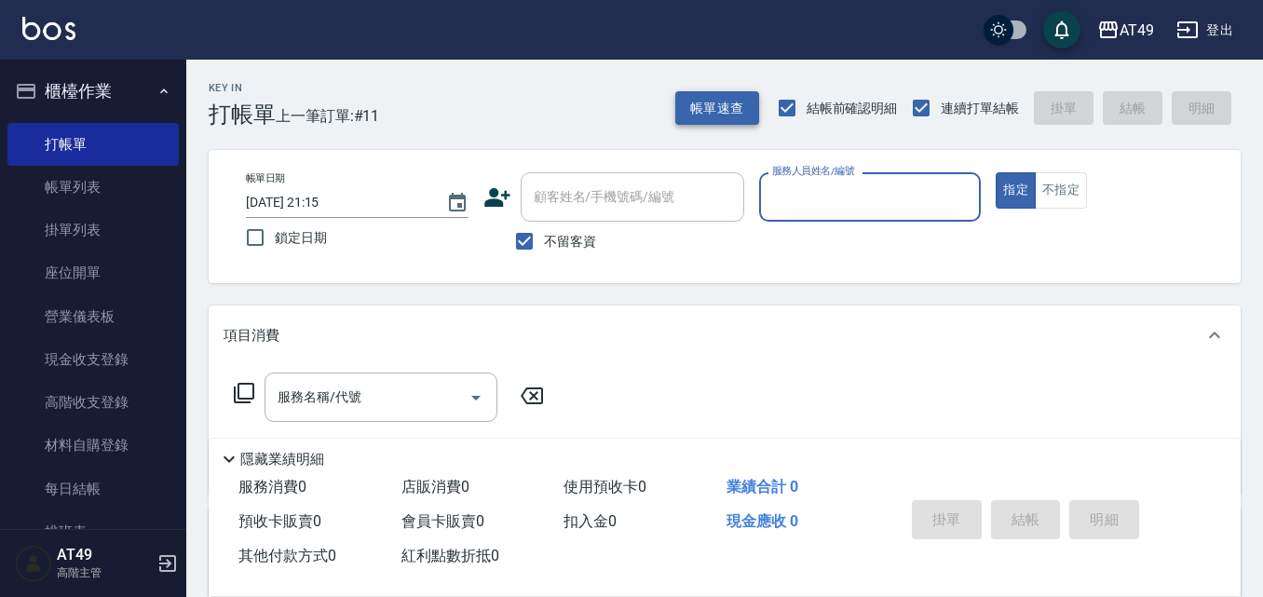
click at [727, 111] on button "帳單速查" at bounding box center [717, 108] width 84 height 34
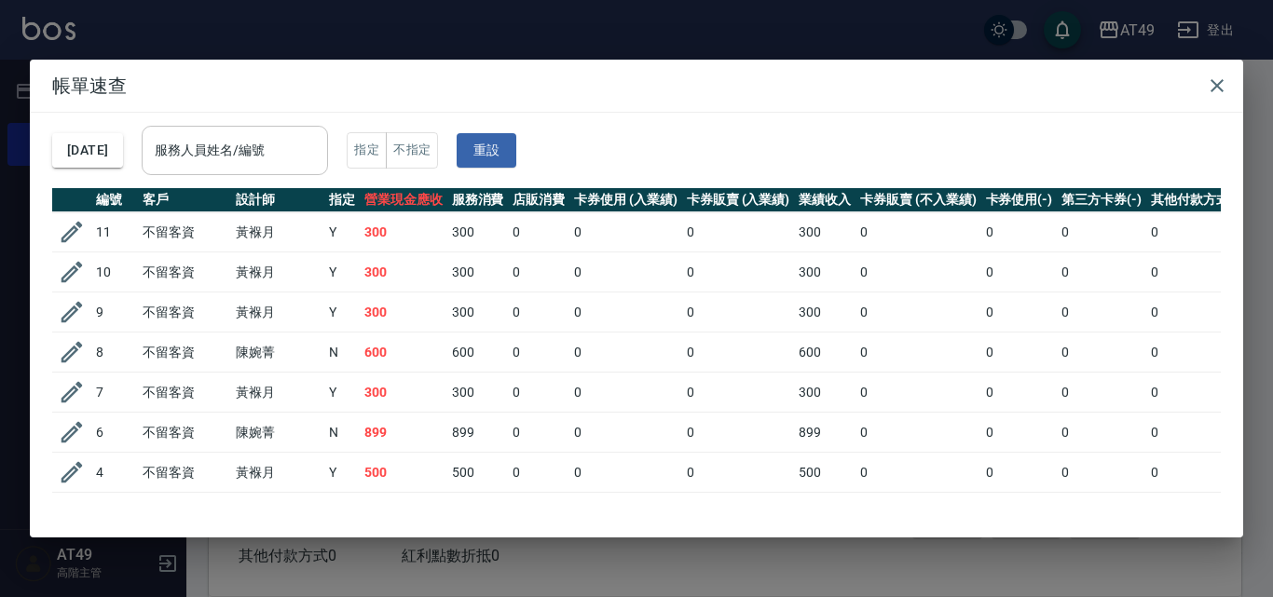
click at [270, 157] on input "服務人員姓名/編號" at bounding box center [235, 150] width 170 height 33
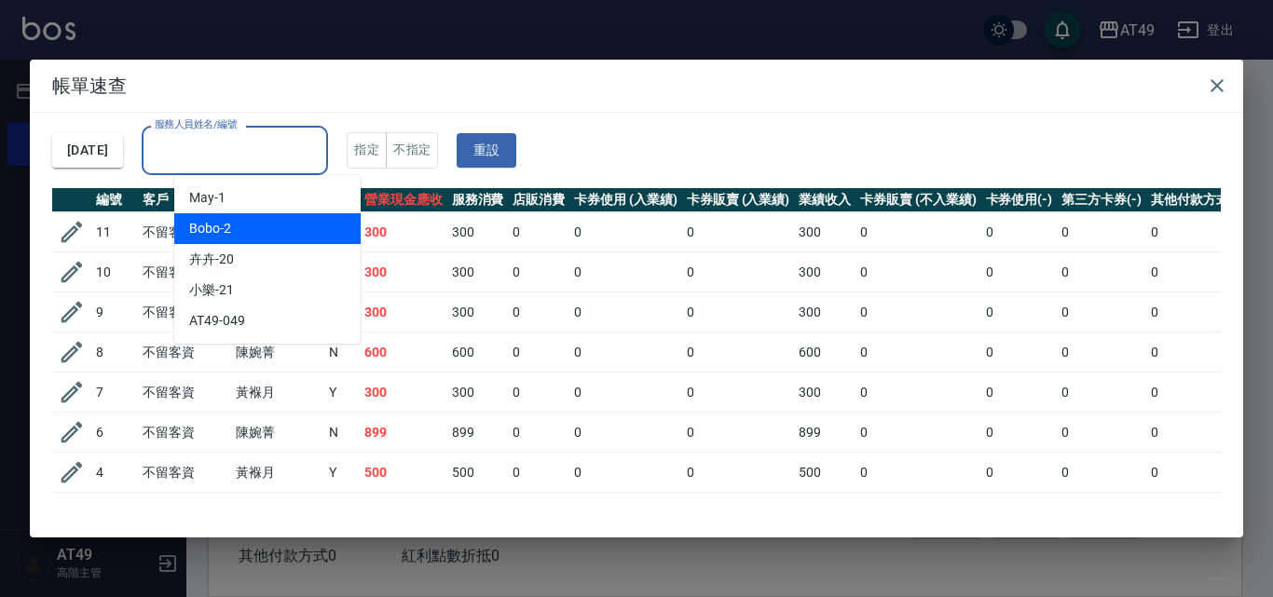
click at [265, 220] on div "Bobo -2" at bounding box center [267, 228] width 186 height 31
type input "Bobo-2"
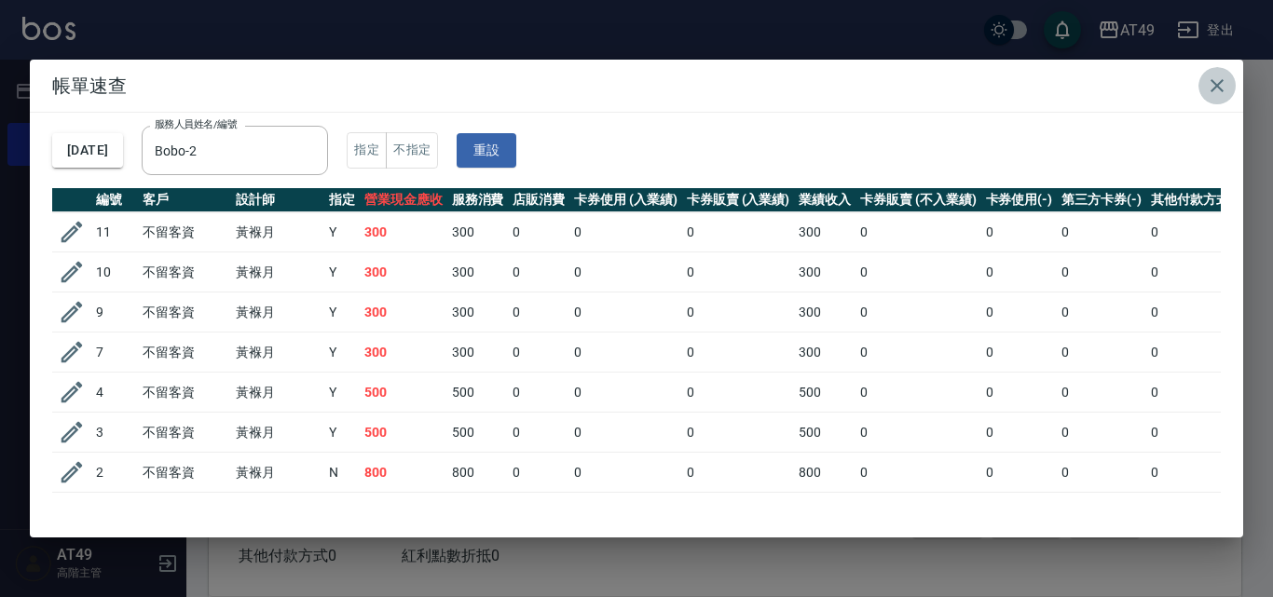
click at [1220, 84] on icon "button" at bounding box center [1216, 85] width 13 height 13
